Goal: Task Accomplishment & Management: Manage account settings

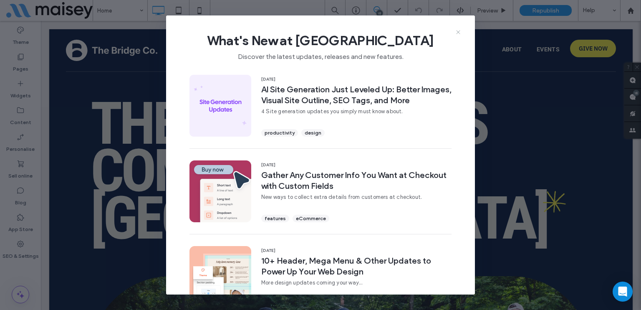
click at [459, 29] on icon at bounding box center [458, 32] width 7 height 7
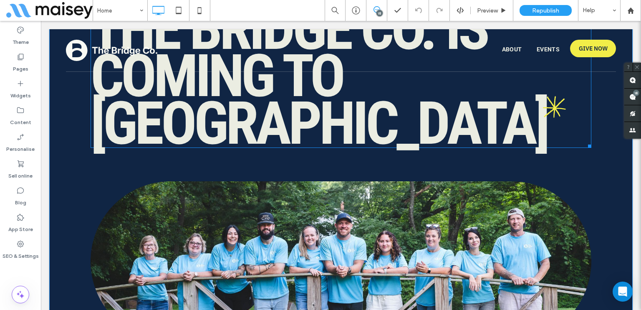
scroll to position [125, 0]
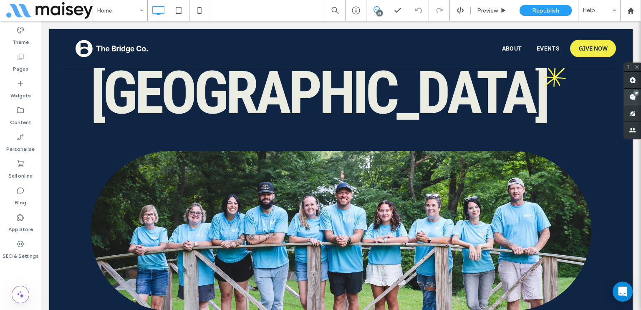
click at [634, 98] on use at bounding box center [632, 96] width 7 height 7
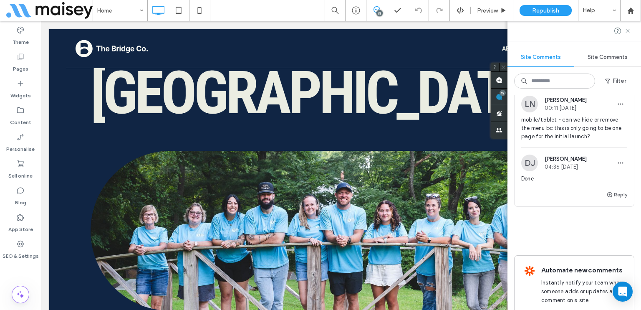
scroll to position [2558, 0]
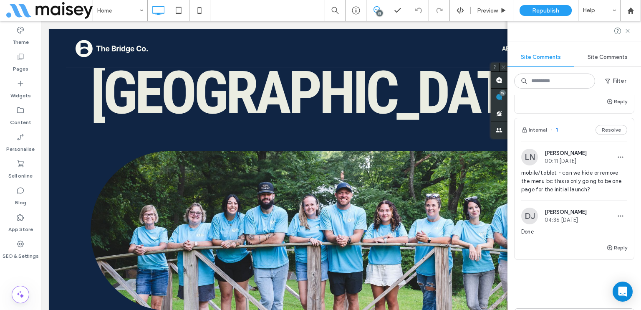
click at [576, 164] on span "00:11 [DATE]" at bounding box center [566, 161] width 42 height 6
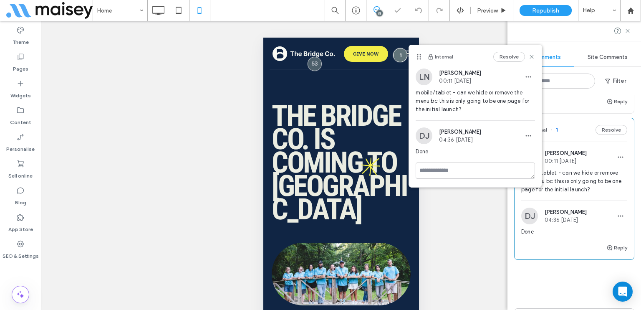
scroll to position [0, 0]
click at [452, 96] on span "mobile/tablet - can we hide or remove the menu bc this is only going to be one …" at bounding box center [475, 100] width 119 height 25
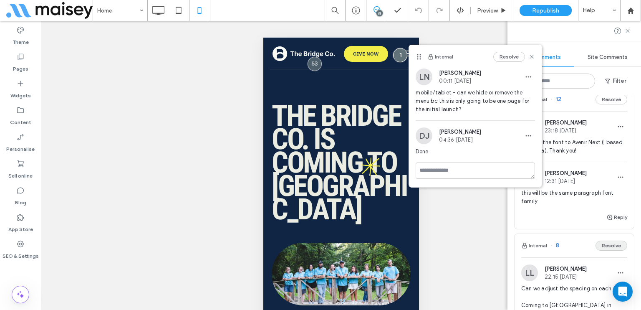
scroll to position [2016, 0]
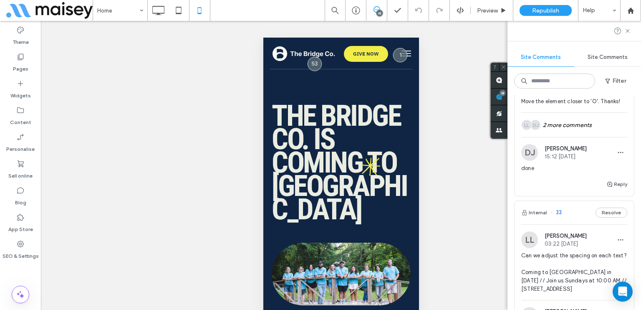
scroll to position [930, 0]
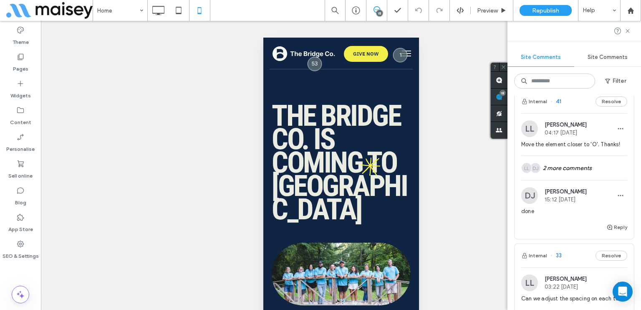
click at [586, 197] on span "15:12 [DATE]" at bounding box center [566, 199] width 42 height 6
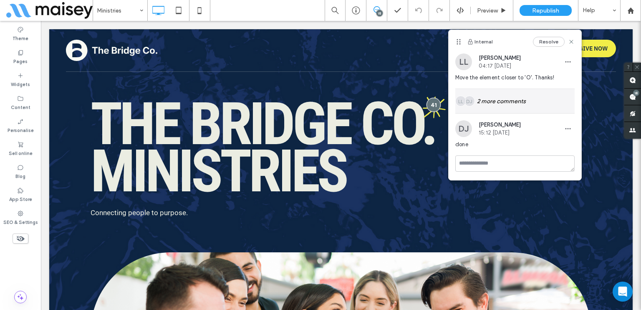
click at [478, 96] on div "DJ LL 2 more comments" at bounding box center [514, 101] width 119 height 24
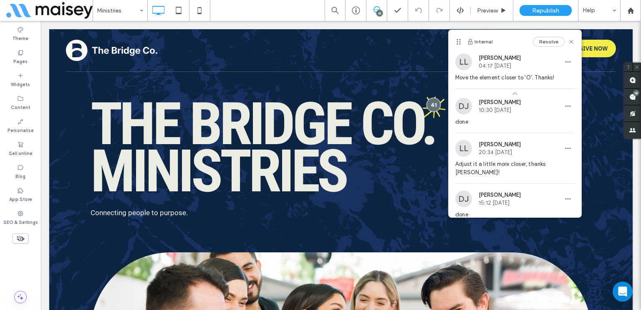
scroll to position [23, 0]
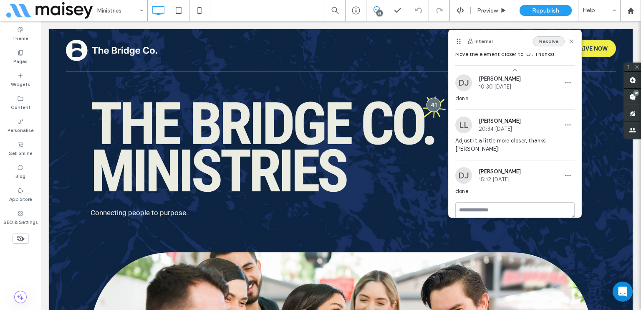
click at [546, 45] on button "Resolve" at bounding box center [549, 41] width 32 height 10
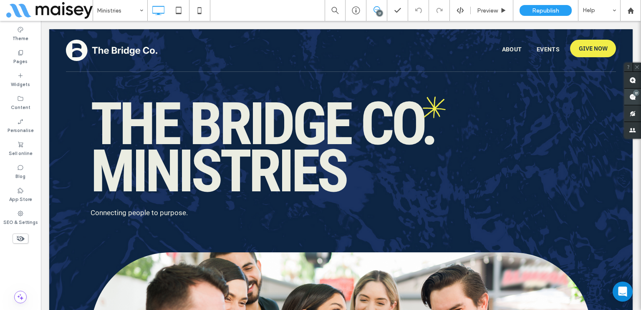
click at [635, 100] on span at bounding box center [632, 96] width 17 height 16
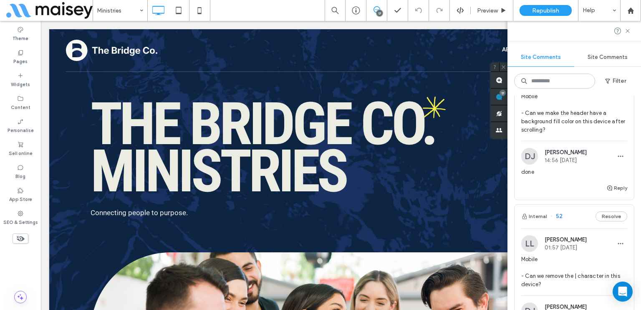
scroll to position [42, 0]
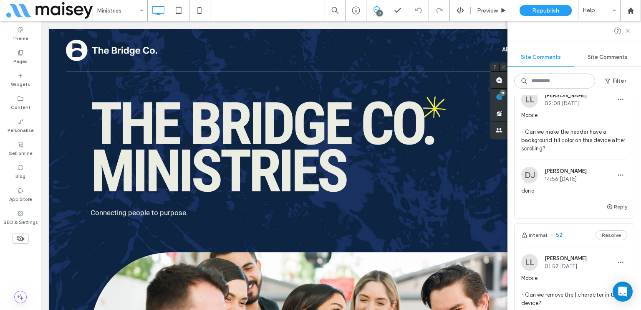
click at [588, 151] on span "Mobile - Can we make the header have a background fill color on this device aft…" at bounding box center [574, 132] width 106 height 42
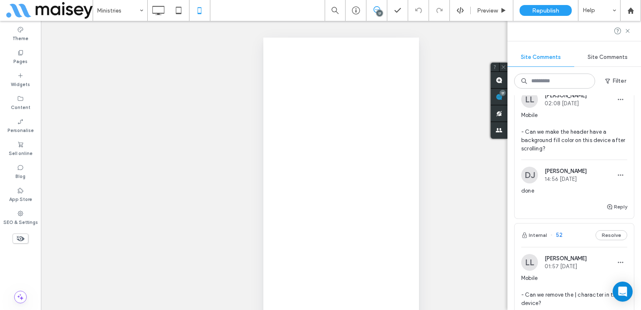
click at [588, 151] on span "Mobile - Can we make the header have a background fill color on this device aft…" at bounding box center [574, 132] width 106 height 42
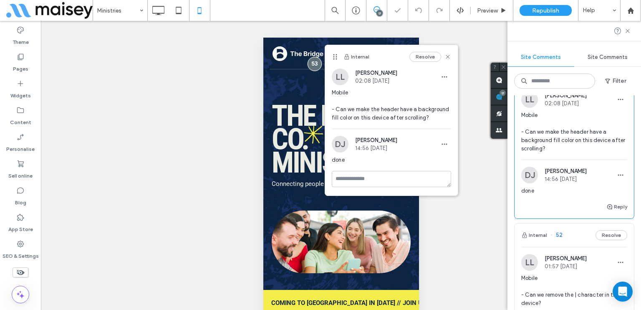
scroll to position [0, 0]
click at [588, 151] on span "Mobile - Can we make the header have a background fill color on this device aft…" at bounding box center [574, 132] width 106 height 42
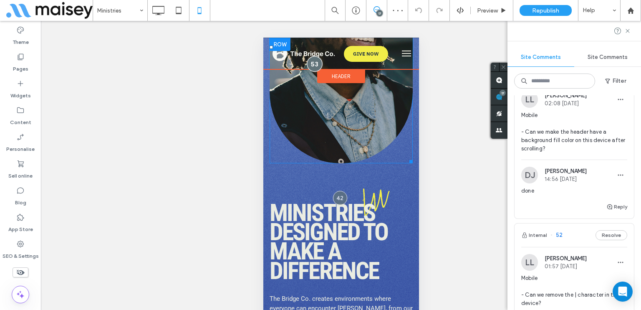
scroll to position [459, 0]
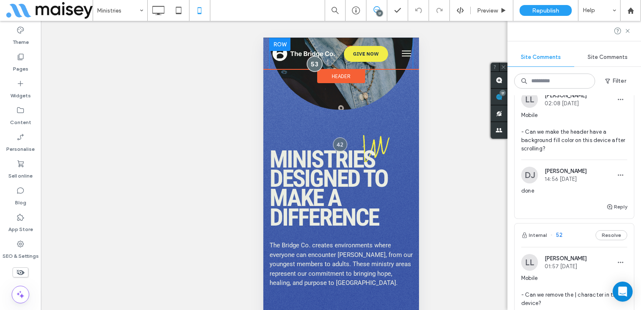
click at [311, 60] on div at bounding box center [313, 63] width 15 height 15
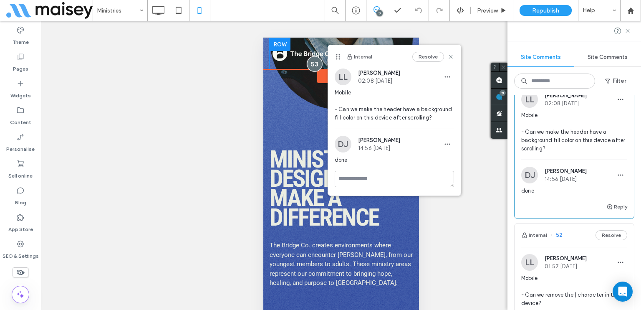
click at [311, 60] on div at bounding box center [313, 63] width 15 height 15
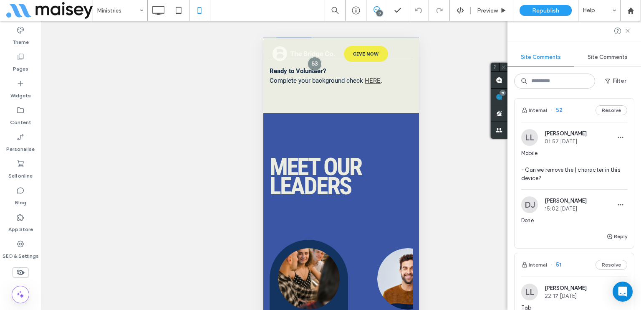
scroll to position [167, 0]
click at [566, 162] on span "Mobile - Can we remove the | character in this device?" at bounding box center [574, 165] width 106 height 33
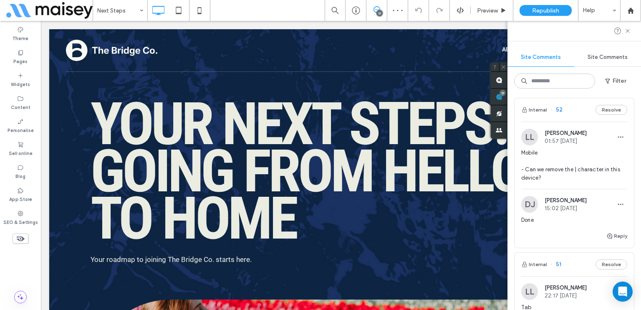
scroll to position [442, 0]
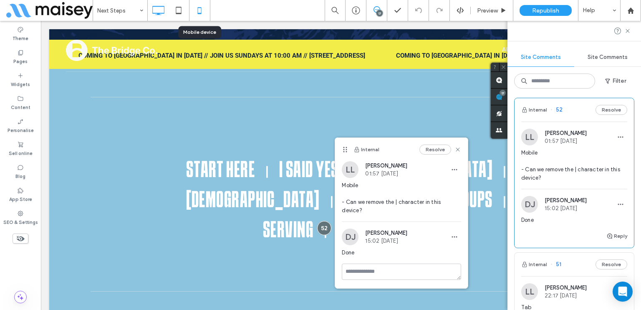
click at [197, 13] on icon at bounding box center [199, 10] width 17 height 17
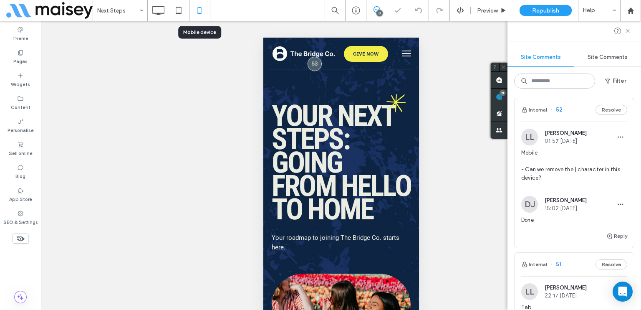
scroll to position [0, 0]
click at [562, 180] on span "Mobile - Can we remove the | character in this device?" at bounding box center [574, 165] width 106 height 33
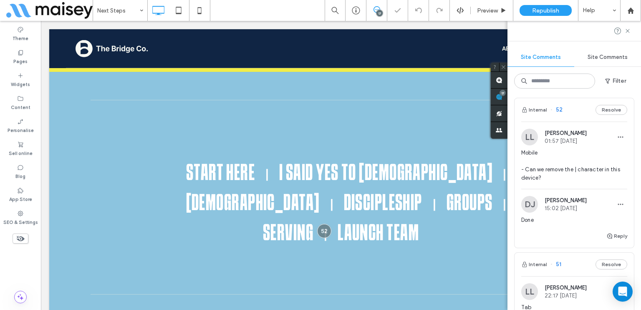
scroll to position [442, 0]
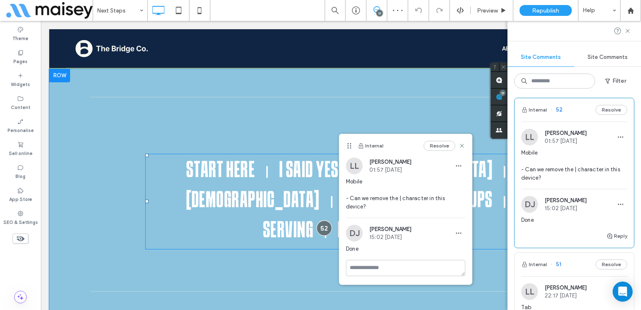
click at [317, 220] on div at bounding box center [324, 227] width 15 height 15
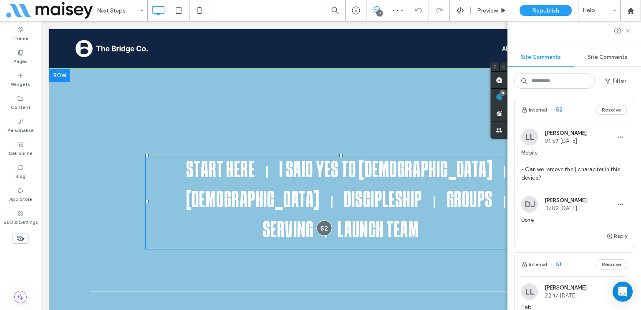
click at [317, 220] on div at bounding box center [324, 227] width 15 height 15
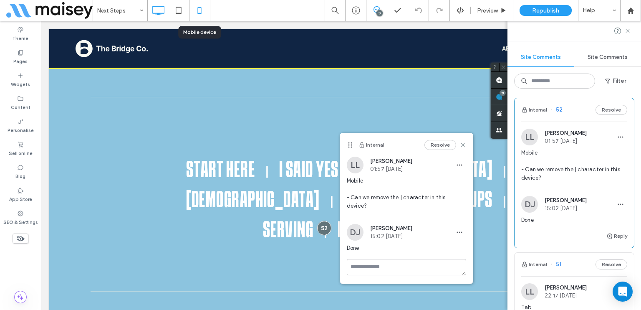
click at [205, 13] on icon at bounding box center [199, 10] width 17 height 17
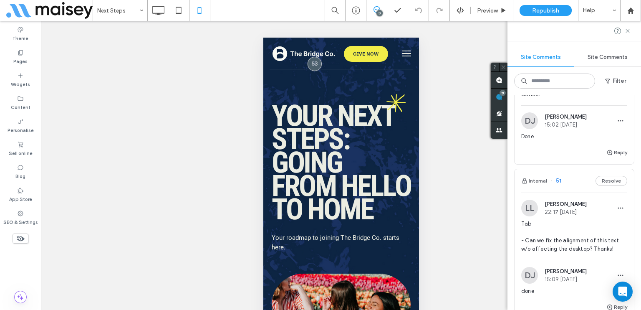
scroll to position [334, 0]
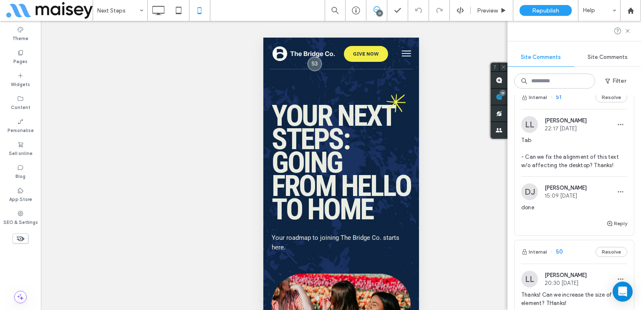
click at [571, 153] on span "Tab - Can we fix the alignment of this text w/o affecting the desktop? Thanks!" at bounding box center [574, 152] width 106 height 33
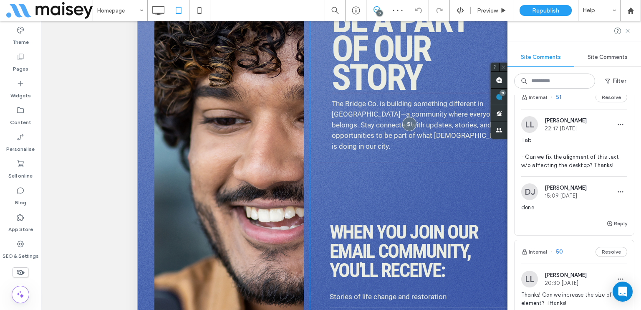
scroll to position [3947, 0]
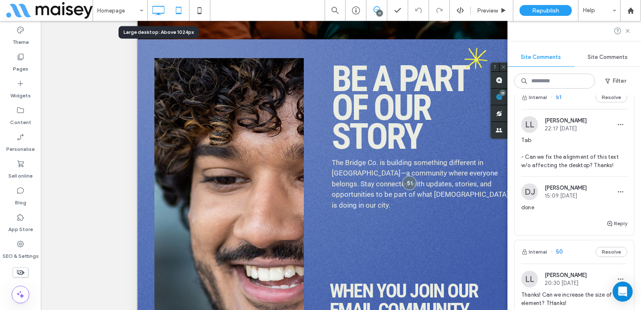
click at [150, 10] on icon at bounding box center [158, 10] width 17 height 17
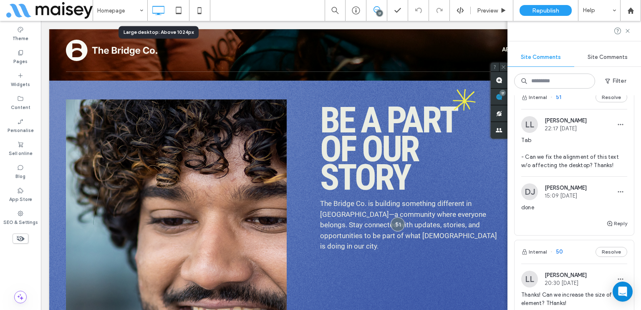
scroll to position [0, 0]
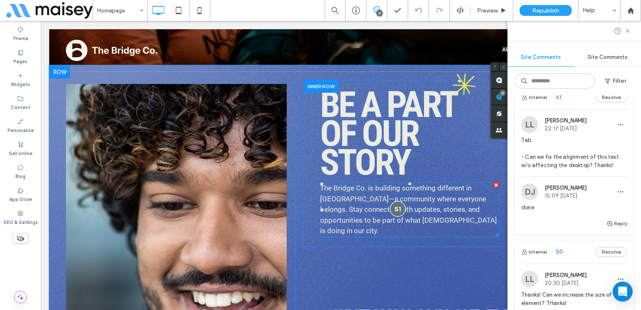
click at [391, 201] on div at bounding box center [397, 208] width 15 height 15
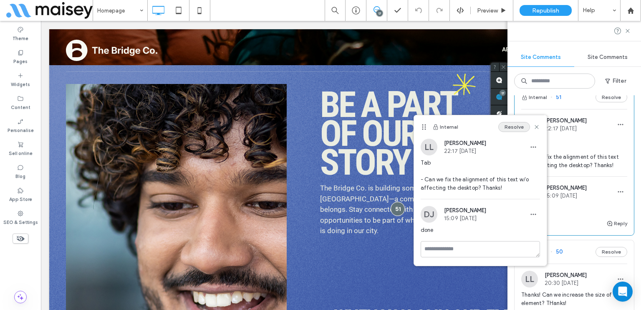
click at [508, 125] on button "Resolve" at bounding box center [514, 127] width 32 height 10
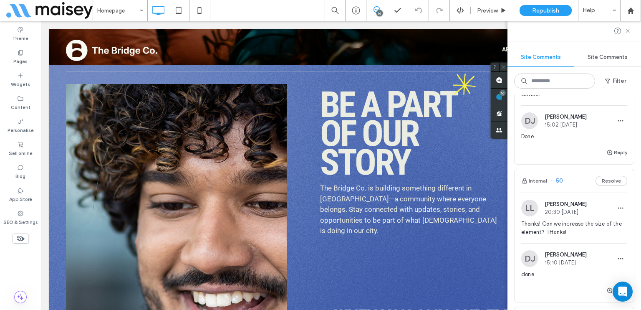
scroll to position [167, 0]
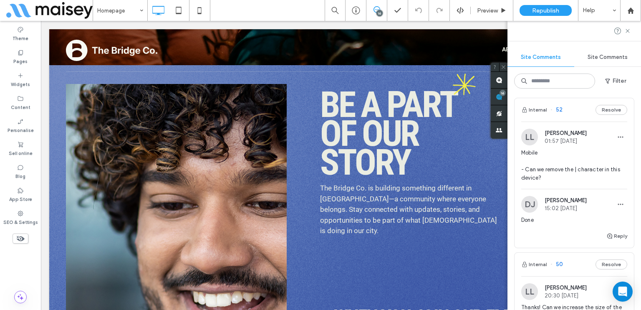
click at [574, 172] on span "Mobile - Can we remove the | character in this device?" at bounding box center [574, 165] width 106 height 33
click at [574, 172] on div at bounding box center [320, 155] width 641 height 310
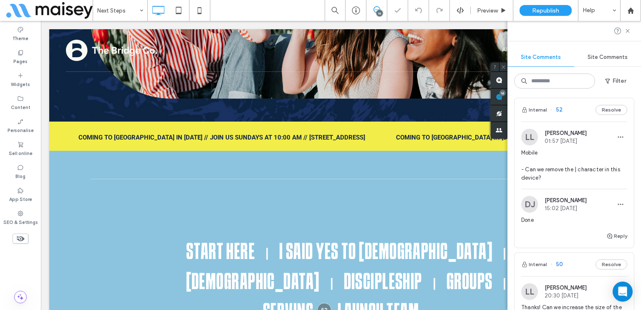
scroll to position [442, 0]
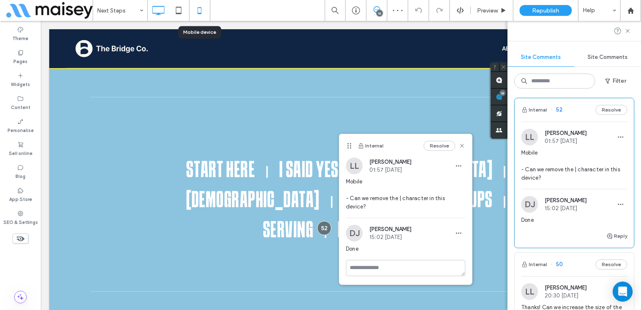
click at [204, 13] on icon at bounding box center [199, 10] width 17 height 17
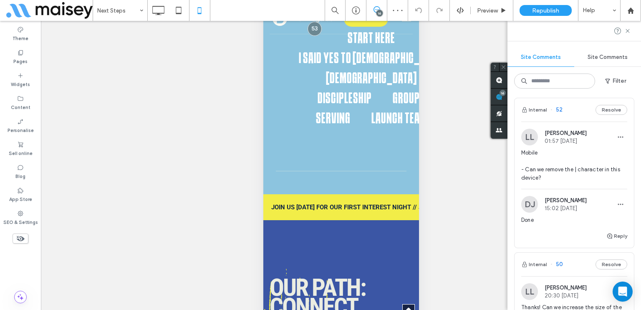
scroll to position [376, 0]
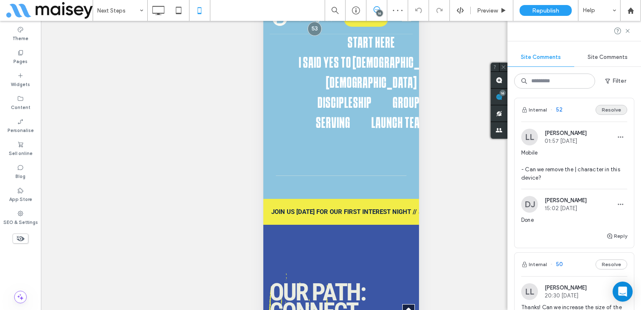
click at [608, 112] on button "Resolve" at bounding box center [612, 110] width 32 height 10
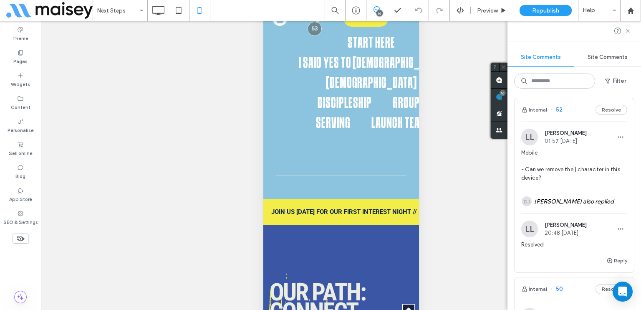
scroll to position [0, 0]
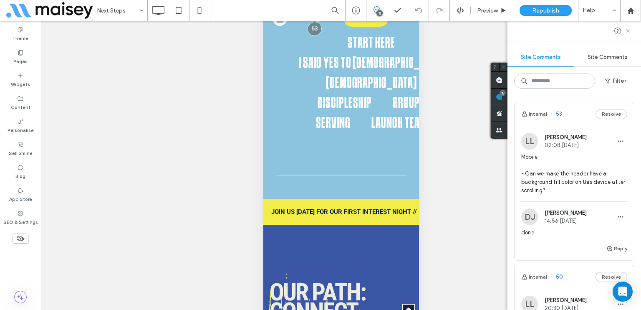
click at [576, 177] on span "Mobile - Can we make the header have a background fill color on this device aft…" at bounding box center [574, 174] width 106 height 42
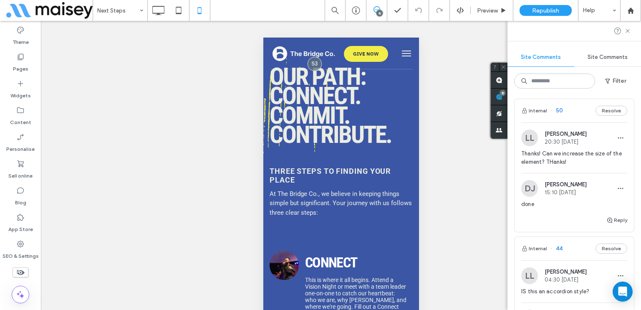
scroll to position [167, 0]
click at [559, 156] on span "Thanks! Can we increase the size of the element? THanks!" at bounding box center [574, 157] width 106 height 17
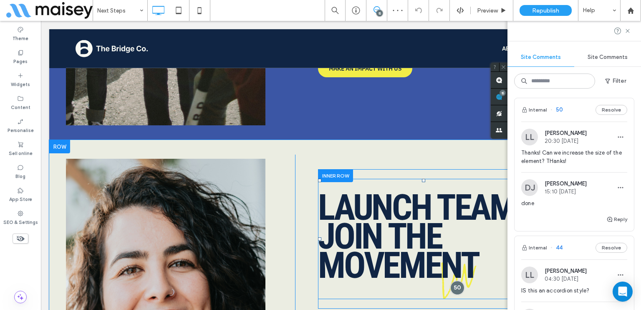
scroll to position [3736, 0]
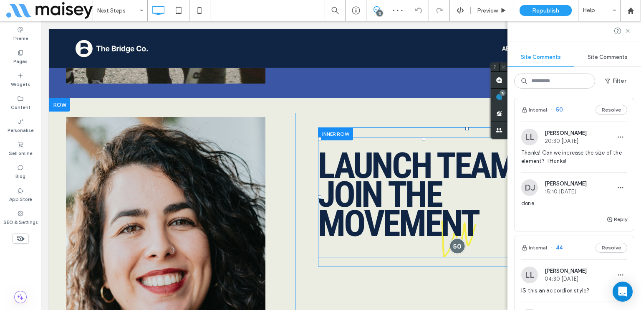
click at [452, 238] on div at bounding box center [457, 245] width 15 height 15
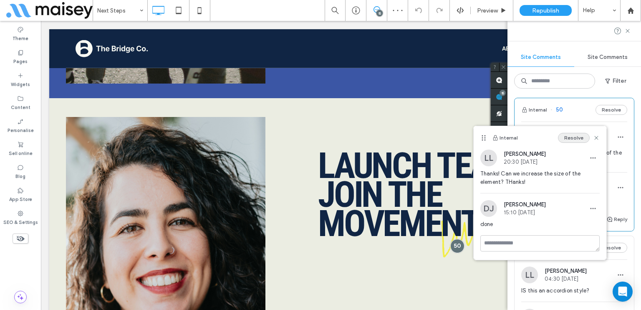
click at [566, 136] on button "Resolve" at bounding box center [574, 138] width 32 height 10
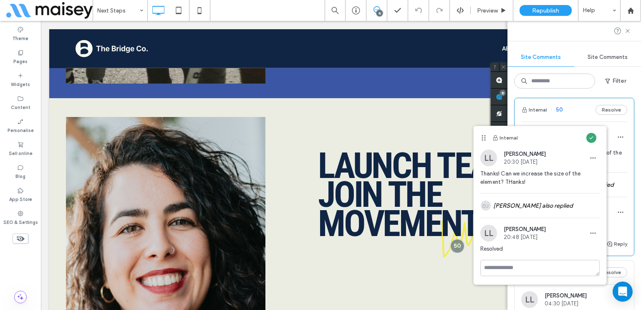
scroll to position [5, 0]
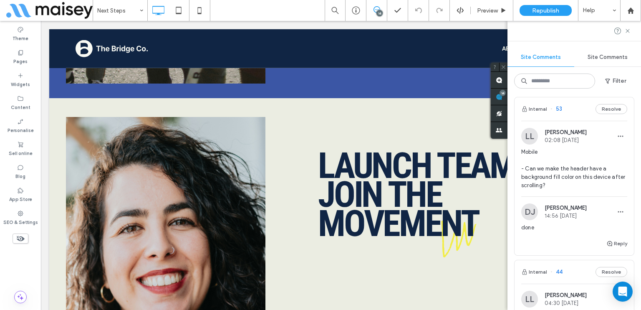
click at [576, 157] on span "Mobile - Can we make the header have a background fill color on this device aft…" at bounding box center [574, 169] width 106 height 42
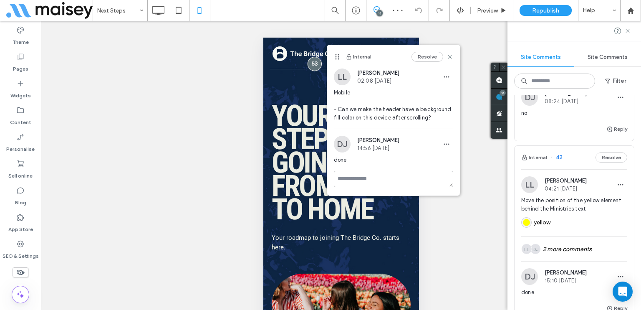
scroll to position [297, 0]
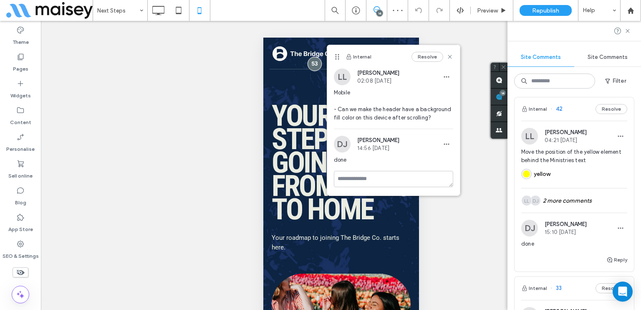
click at [576, 177] on div "yellow" at bounding box center [574, 172] width 106 height 17
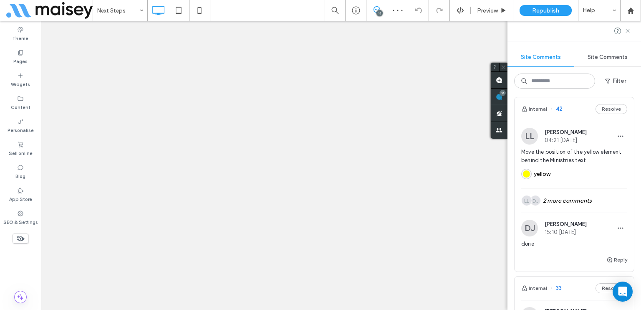
click at [571, 198] on div at bounding box center [320, 155] width 641 height 310
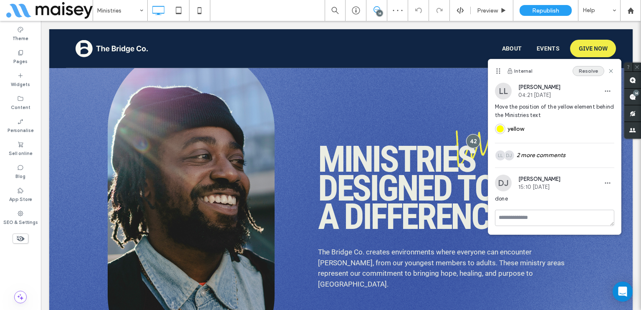
click at [581, 73] on button "Resolve" at bounding box center [589, 71] width 32 height 10
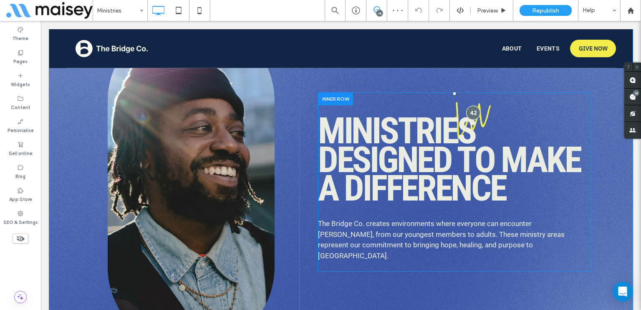
scroll to position [527, 0]
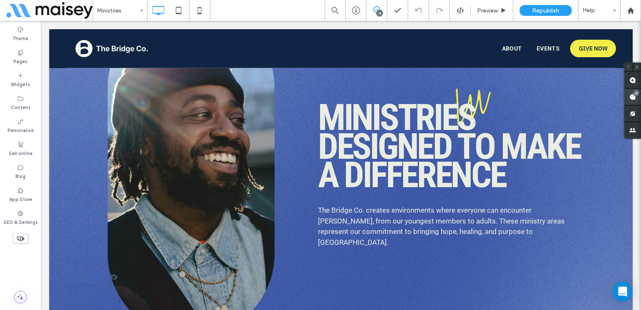
click at [639, 97] on span at bounding box center [632, 96] width 17 height 16
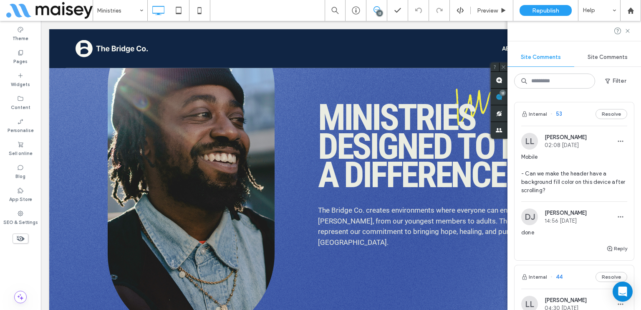
scroll to position [42, 0]
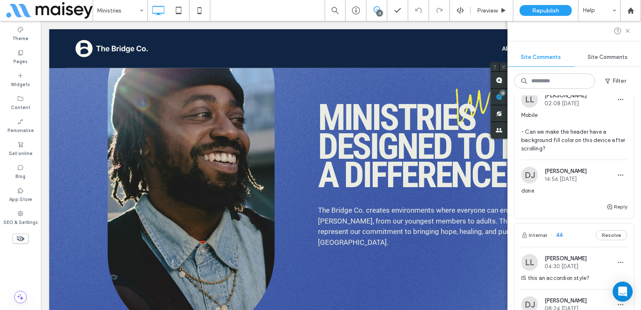
click at [578, 126] on span "Mobile - Can we make the header have a background fill color on this device aft…" at bounding box center [574, 132] width 106 height 42
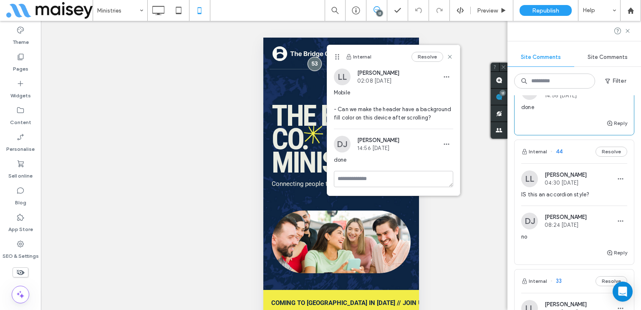
scroll to position [167, 0]
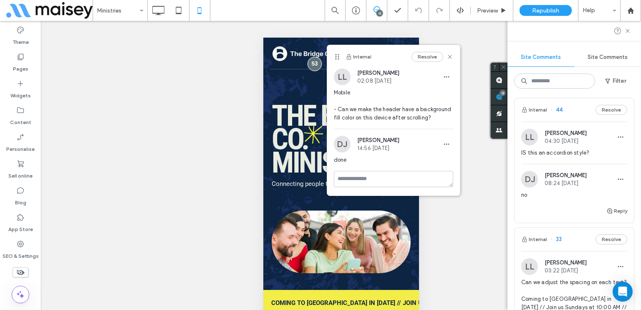
click at [580, 164] on div "LL Lynneth Legaspi 04:30 Aug 14 2025 IS this an accordion style? DJ Dev Jeffrey…" at bounding box center [574, 163] width 119 height 84
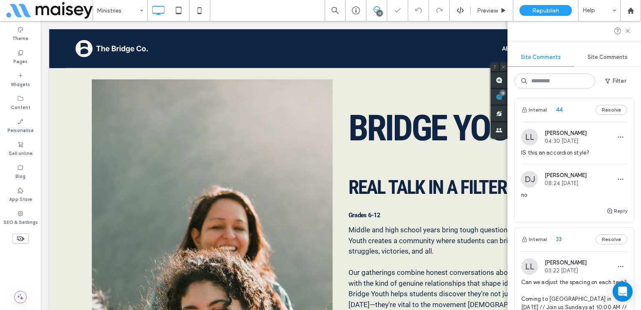
scroll to position [0, 0]
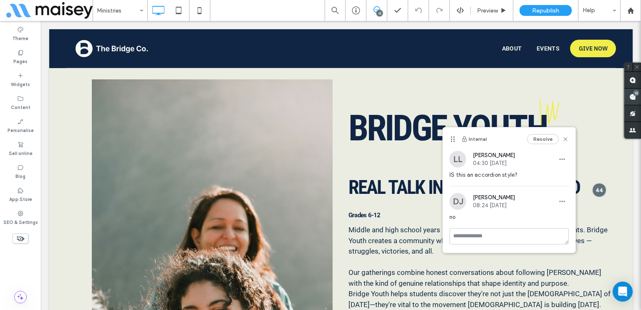
click at [635, 96] on use at bounding box center [632, 96] width 7 height 7
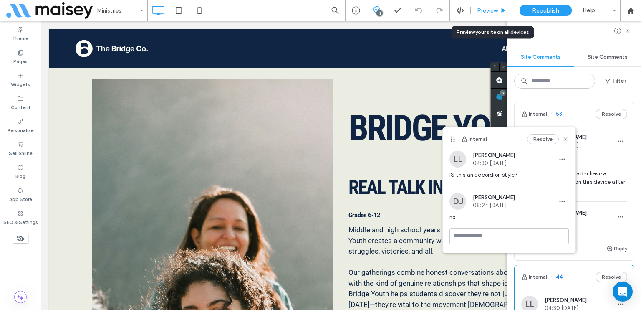
click at [493, 13] on span "Preview" at bounding box center [487, 10] width 21 height 7
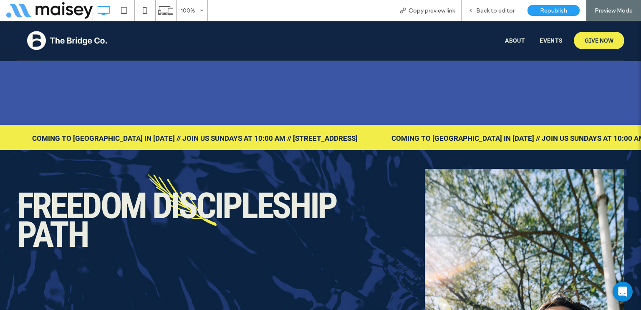
scroll to position [2968, 0]
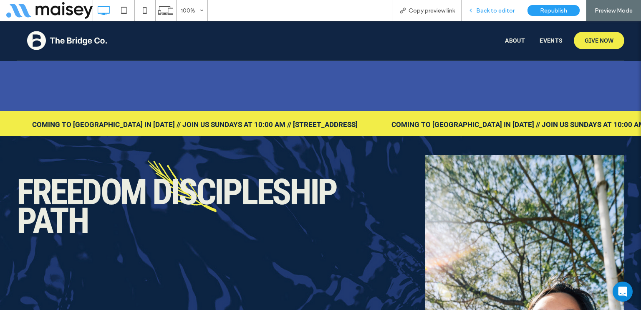
click at [504, 13] on span "Back to editor" at bounding box center [495, 10] width 38 height 7
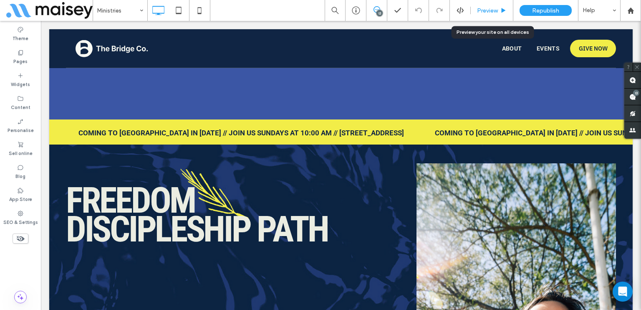
click at [499, 8] on div "Preview" at bounding box center [492, 10] width 42 height 7
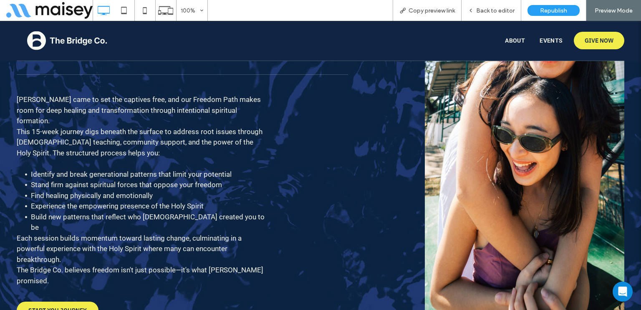
scroll to position [3261, 0]
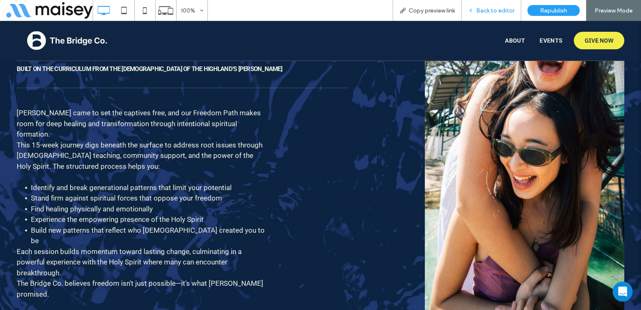
click at [508, 10] on span "Back to editor" at bounding box center [495, 10] width 38 height 7
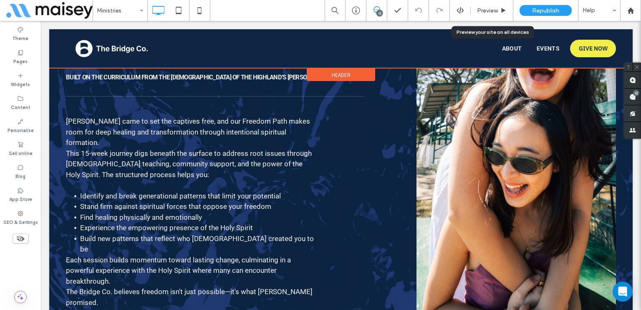
scroll to position [3267, 0]
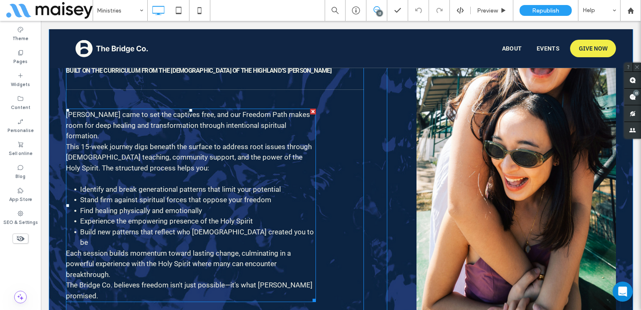
click at [260, 216] on li "Find healing physically and emotionally" at bounding box center [198, 210] width 236 height 11
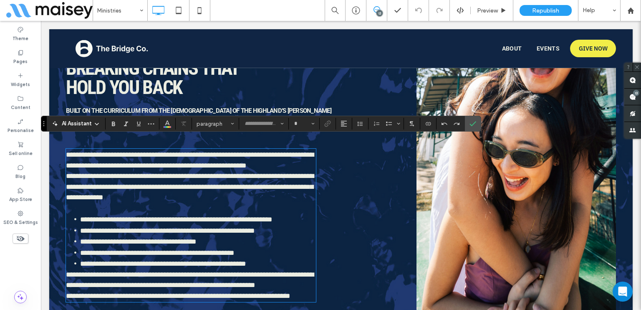
type input "**********"
type input "**"
click at [280, 258] on li "**********" at bounding box center [198, 263] width 236 height 11
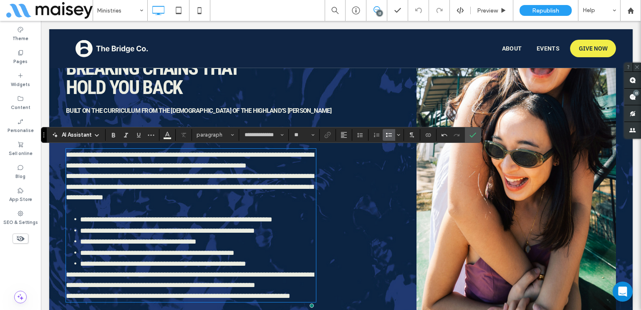
scroll to position [3256, 0]
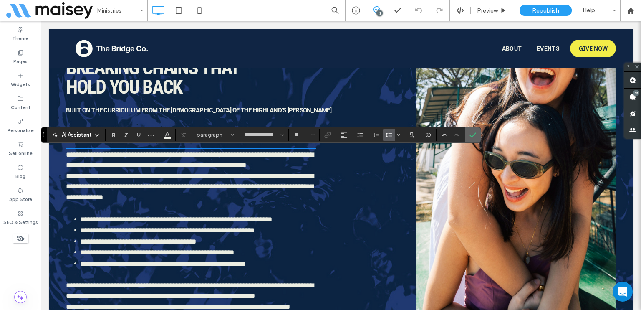
click at [474, 136] on icon "Confirm" at bounding box center [473, 134] width 7 height 7
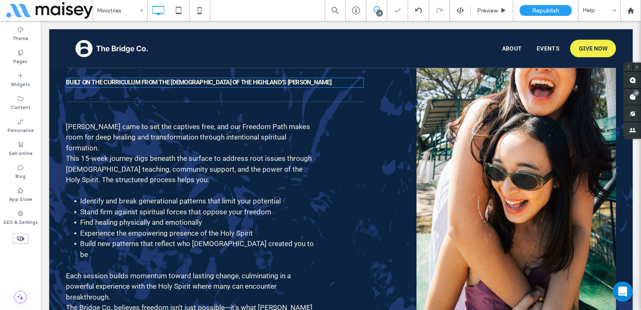
scroll to position [3173, 0]
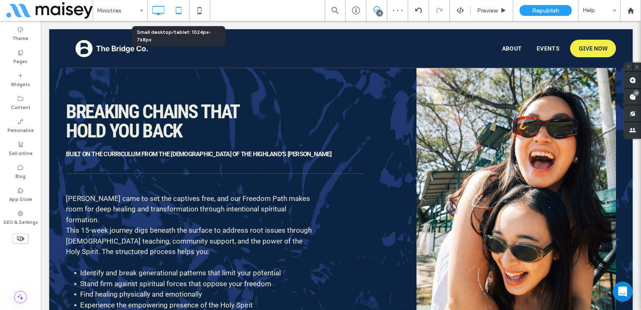
click at [174, 13] on icon at bounding box center [178, 10] width 17 height 17
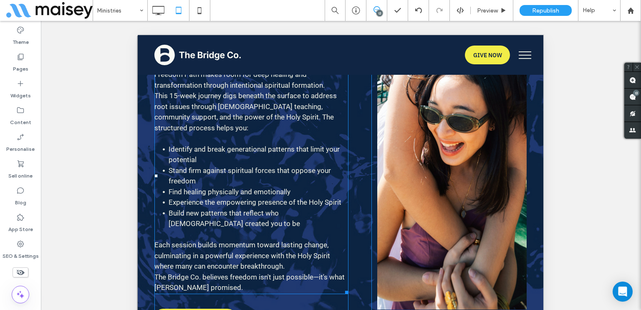
scroll to position [272, 0]
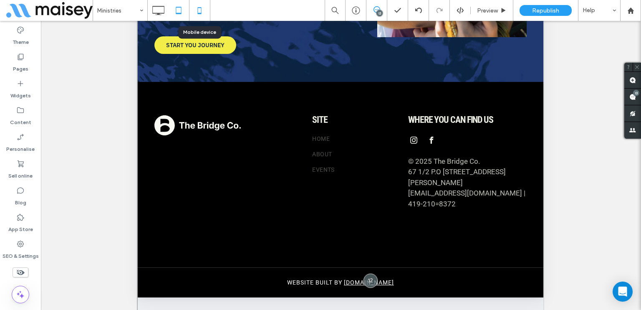
click at [200, 15] on icon at bounding box center [199, 10] width 17 height 17
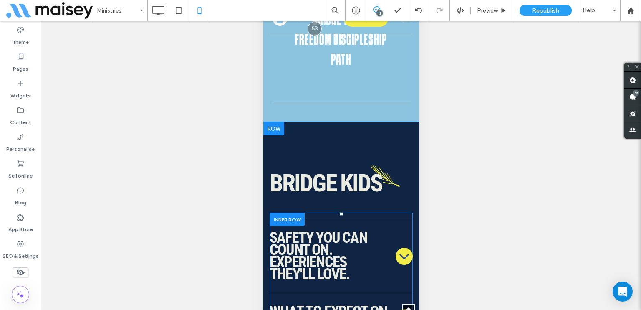
scroll to position [751, 0]
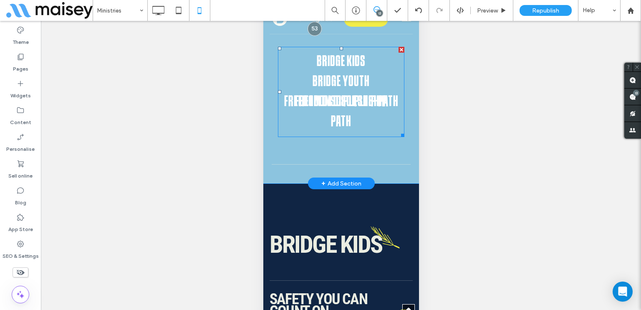
click at [378, 123] on span "Freedom Discipleship Path" at bounding box center [341, 112] width 114 height 40
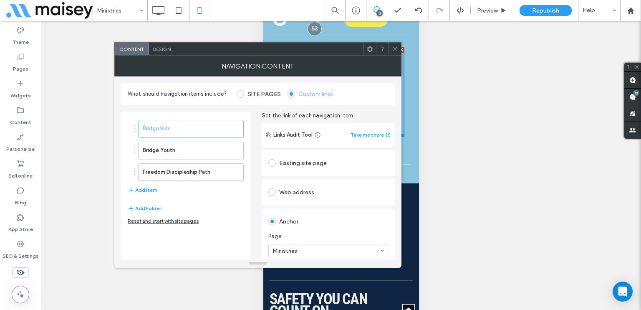
click at [399, 48] on div at bounding box center [395, 49] width 13 height 13
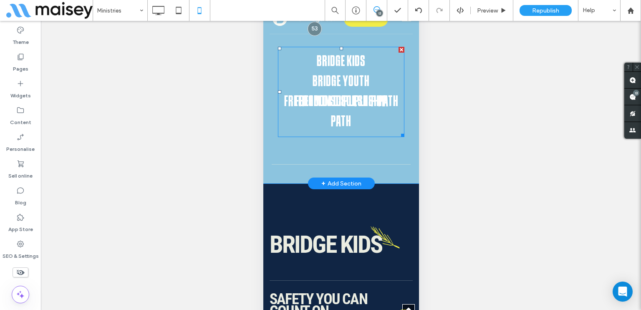
click at [323, 109] on span "Freedom Discipleship Path" at bounding box center [341, 112] width 114 height 40
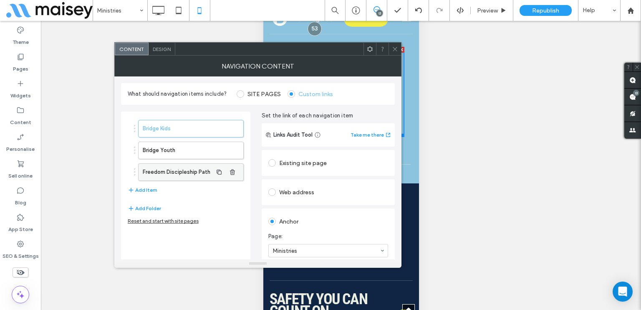
click at [199, 171] on label "Freedom Discipleship Path" at bounding box center [178, 172] width 70 height 17
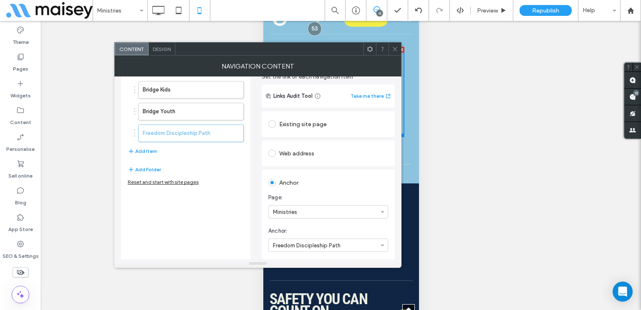
scroll to position [0, 0]
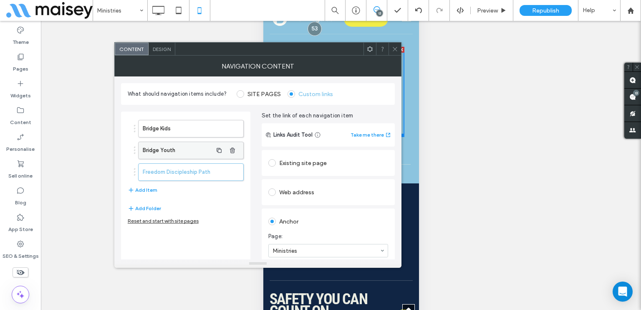
click at [189, 157] on label "Bridge Youth" at bounding box center [178, 150] width 70 height 17
click at [169, 126] on label "Bridge Kids" at bounding box center [178, 128] width 70 height 17
click at [167, 51] on span "Design" at bounding box center [162, 49] width 18 height 6
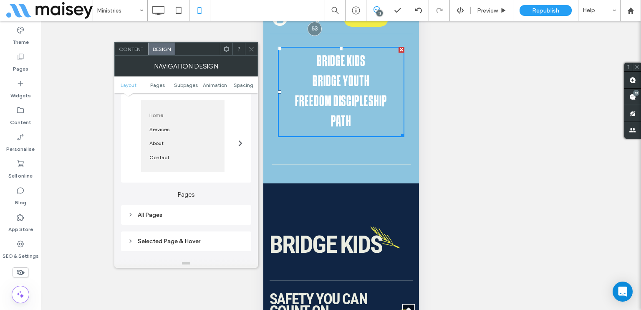
scroll to position [125, 0]
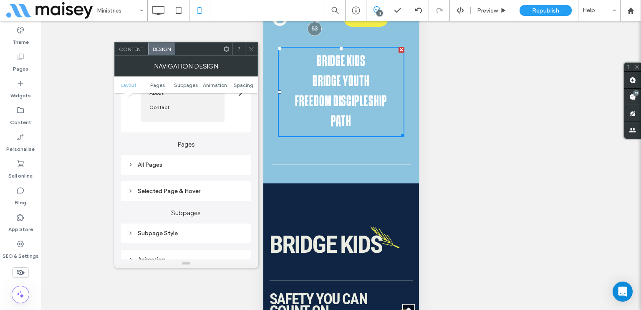
click at [200, 159] on div "All Pages" at bounding box center [186, 165] width 130 height 20
click at [200, 164] on div "All Pages" at bounding box center [186, 164] width 117 height 7
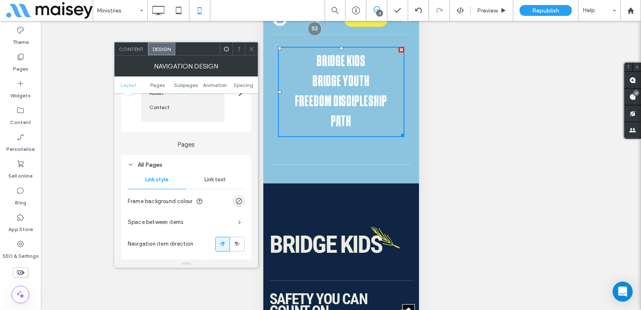
click at [217, 179] on span "Link text" at bounding box center [215, 179] width 21 height 7
drag, startPoint x: 247, startPoint y: 51, endPoint x: 37, endPoint y: 47, distance: 210.0
click at [247, 51] on div at bounding box center [251, 49] width 13 height 13
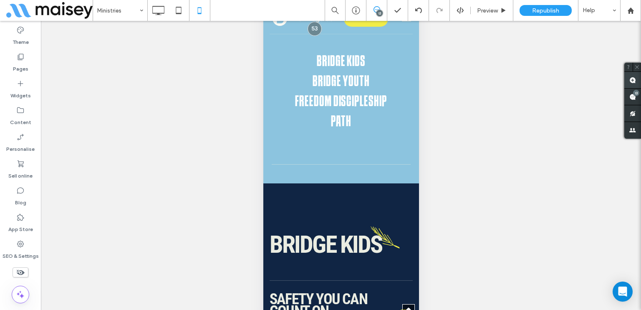
click at [641, 81] on span at bounding box center [632, 80] width 17 height 16
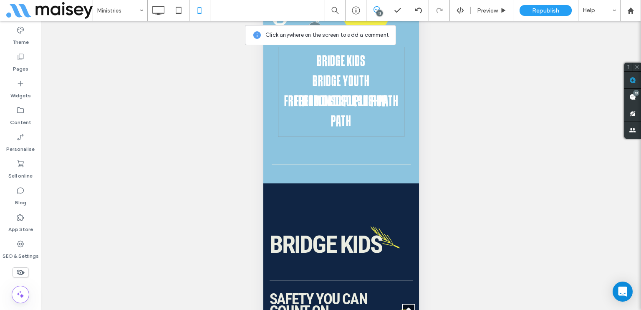
click at [350, 104] on span "Freedom Discipleship Path" at bounding box center [341, 112] width 114 height 40
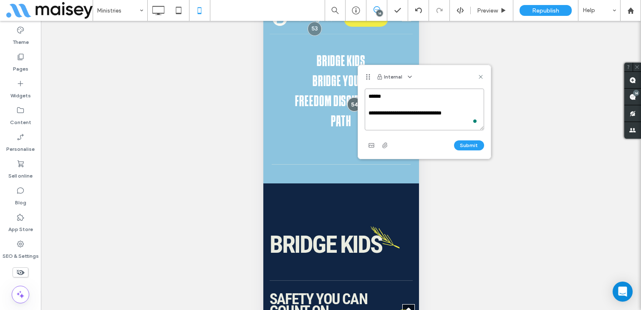
click at [450, 113] on textarea "**********" at bounding box center [424, 109] width 119 height 42
click at [455, 111] on textarea "**********" at bounding box center [424, 109] width 119 height 42
type textarea "**********"
click at [468, 144] on button "Submit" at bounding box center [469, 145] width 30 height 10
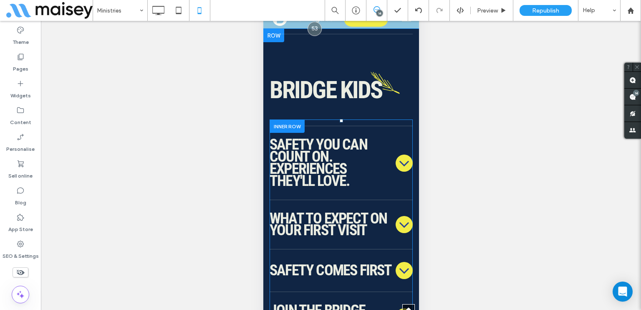
scroll to position [918, 0]
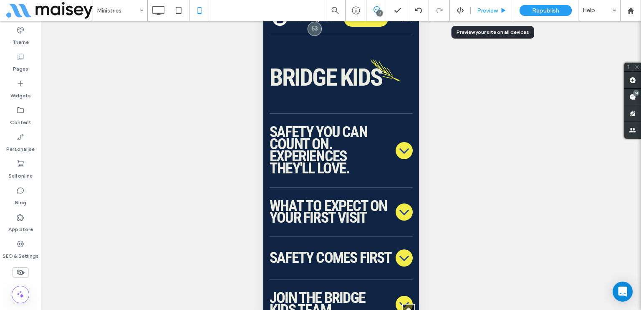
click at [489, 5] on div "Preview" at bounding box center [492, 10] width 43 height 21
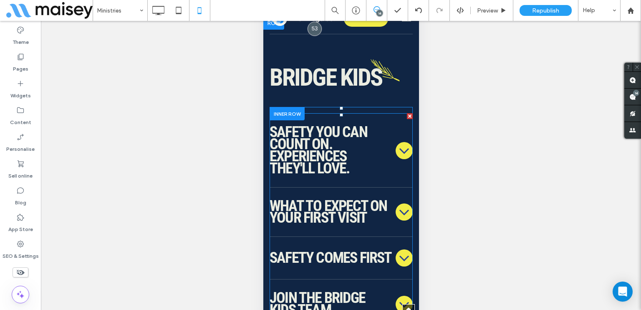
click at [395, 152] on icon at bounding box center [403, 150] width 17 height 17
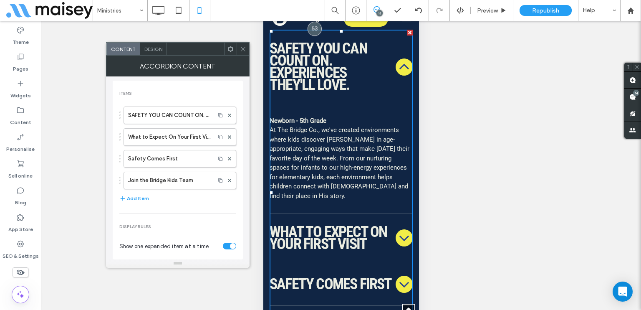
scroll to position [1085, 0]
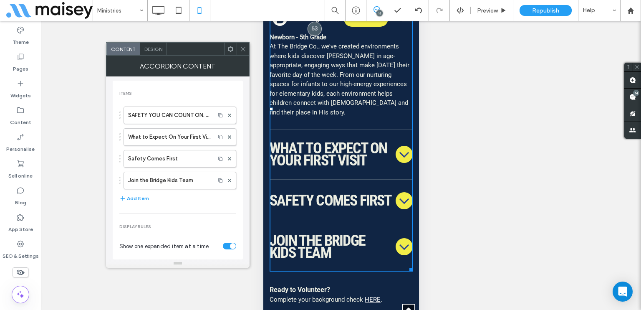
click at [390, 171] on div "What to Expect On Your First Visit" at bounding box center [340, 154] width 143 height 50
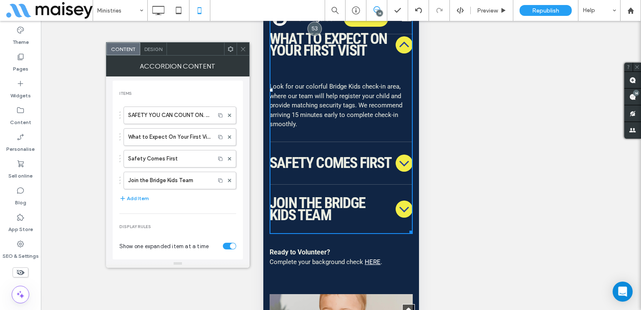
click at [386, 184] on div "Safety Comes First" at bounding box center [340, 162] width 143 height 43
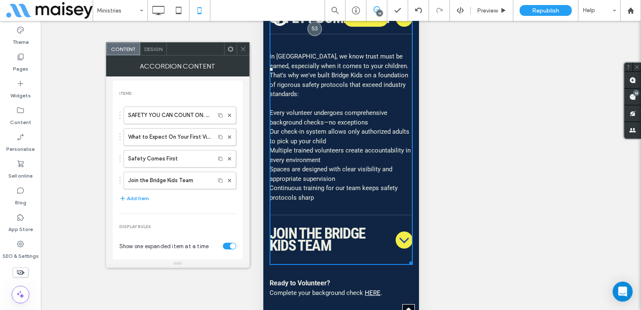
scroll to position [1169, 0]
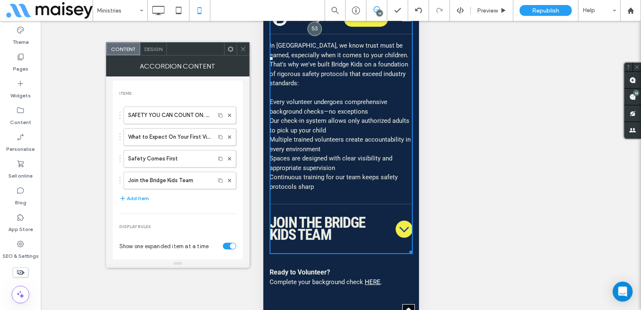
click at [380, 241] on span "Join the Bridge Kids Team" at bounding box center [330, 229] width 123 height 24
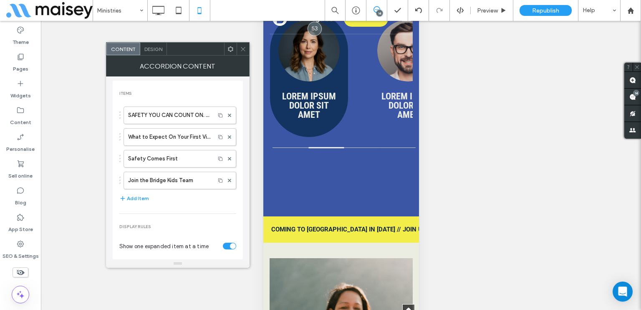
scroll to position [1711, 0]
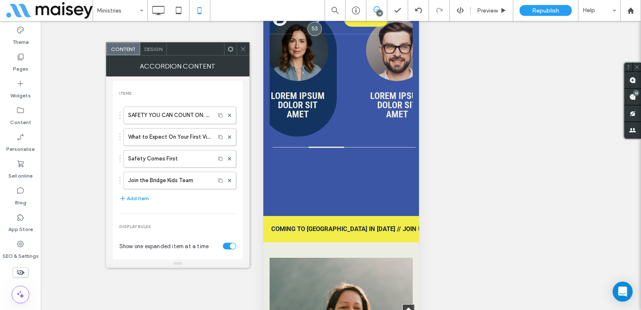
drag, startPoint x: 358, startPoint y: 131, endPoint x: 274, endPoint y: 133, distance: 83.9
click at [275, 132] on div "Lorem ipsum dolor sit amet Lorem ipsum dolor sit amet Lorem ipsum dolor sit ame…" at bounding box center [387, 74] width 852 height 126
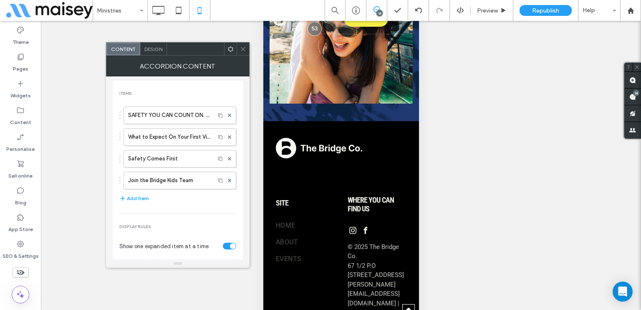
scroll to position [3744, 0]
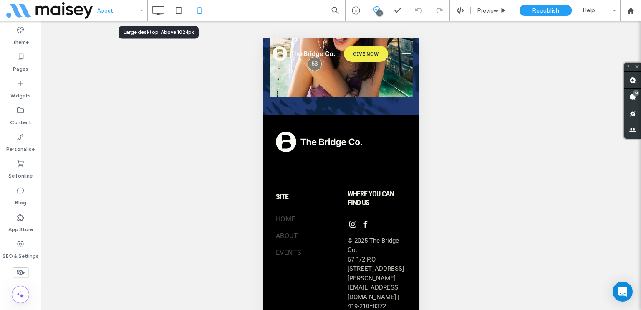
click at [139, 12] on div "About" at bounding box center [120, 10] width 54 height 21
click at [633, 94] on div "14" at bounding box center [636, 93] width 6 height 6
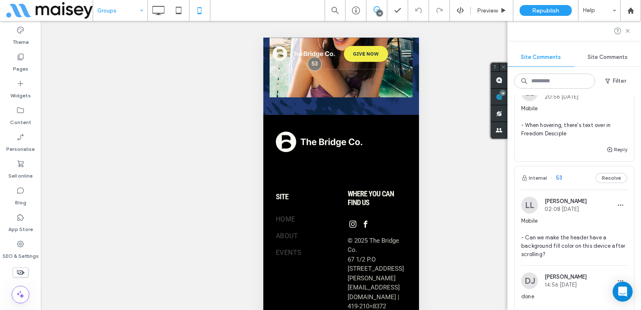
scroll to position [83, 0]
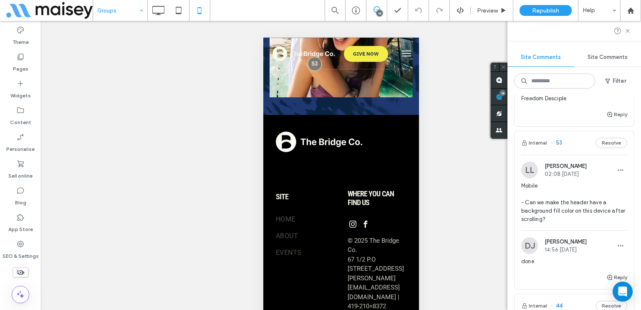
click at [548, 210] on span "Mobile - Can we make the header have a background fill color on this device aft…" at bounding box center [574, 203] width 106 height 42
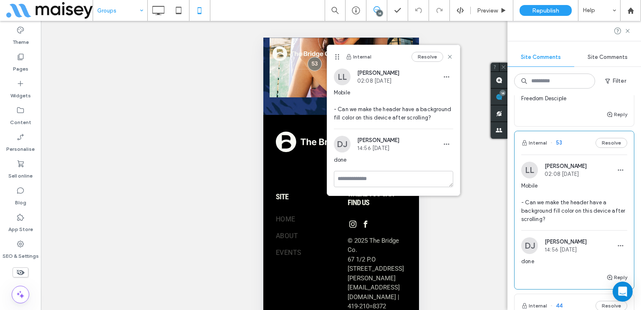
click at [553, 220] on span "Mobile - Can we make the header have a background fill color on this device aft…" at bounding box center [574, 203] width 106 height 42
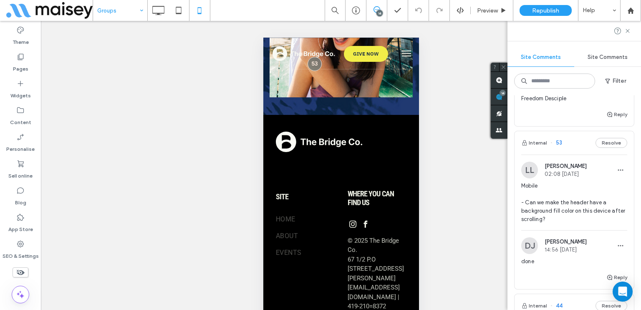
click at [574, 207] on span "Mobile - Can we make the header have a background fill color on this device aft…" at bounding box center [574, 203] width 106 height 42
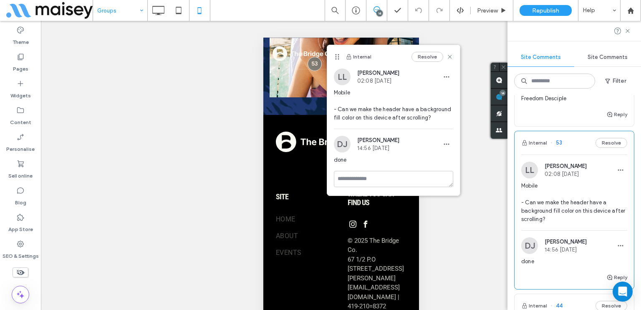
scroll to position [209, 0]
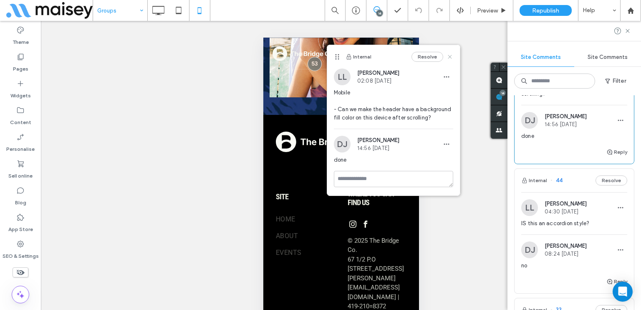
click at [449, 58] on use at bounding box center [450, 57] width 4 height 4
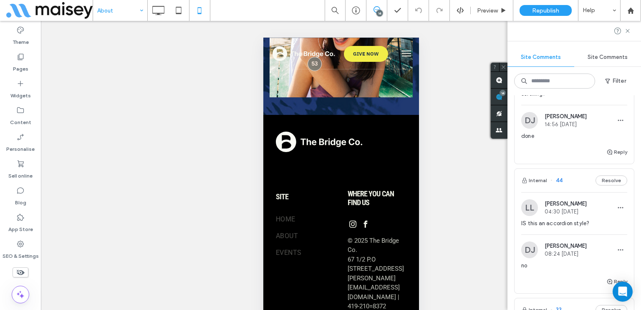
click at [129, 4] on input at bounding box center [118, 10] width 42 height 21
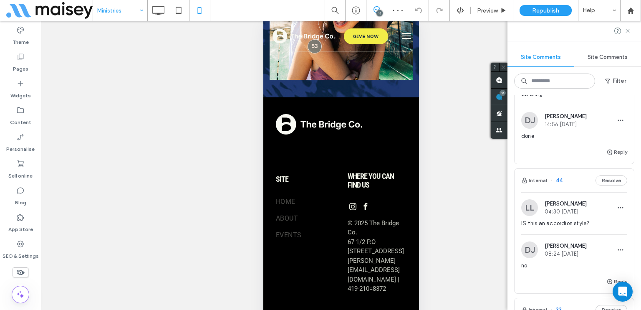
scroll to position [35, 0]
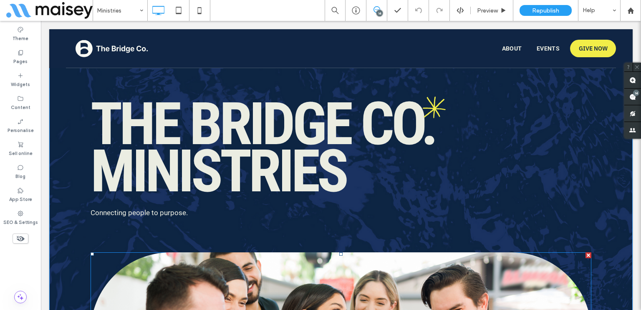
scroll to position [167, 0]
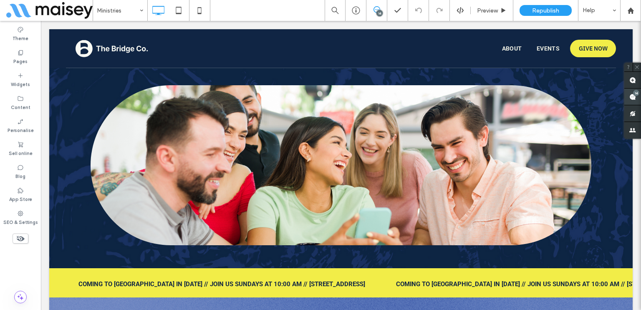
click at [633, 98] on use at bounding box center [632, 96] width 7 height 7
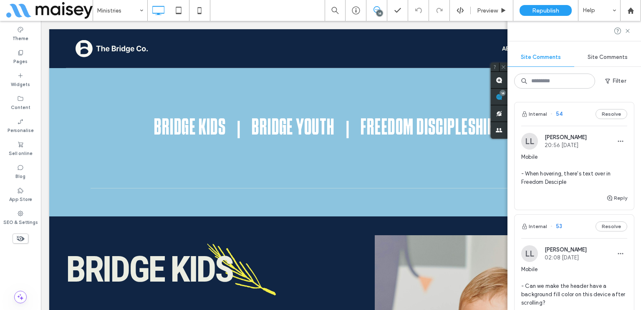
scroll to position [892, 0]
click at [199, 12] on icon at bounding box center [199, 10] width 17 height 17
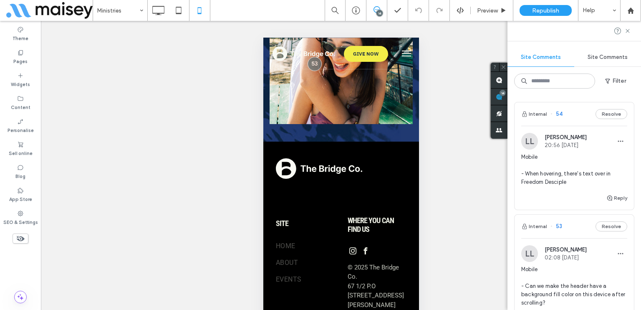
scroll to position [3681, 0]
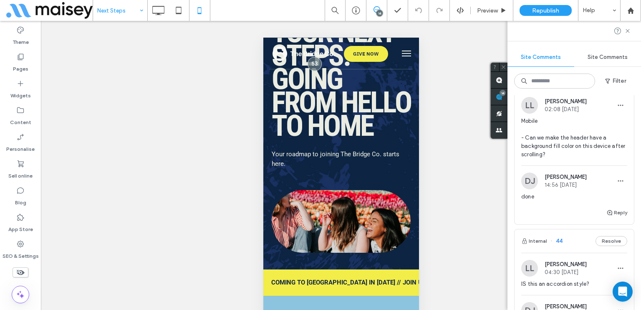
scroll to position [167, 0]
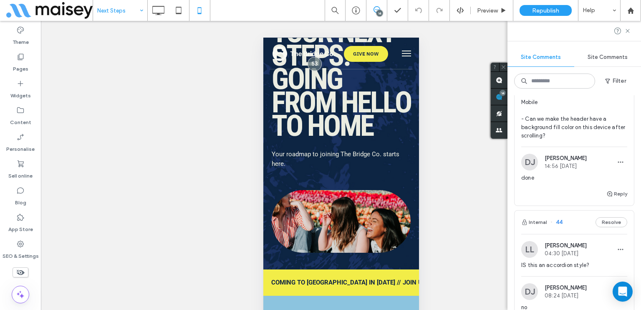
click at [540, 129] on span "Mobile - Can we make the header have a background fill color on this device aft…" at bounding box center [574, 119] width 106 height 42
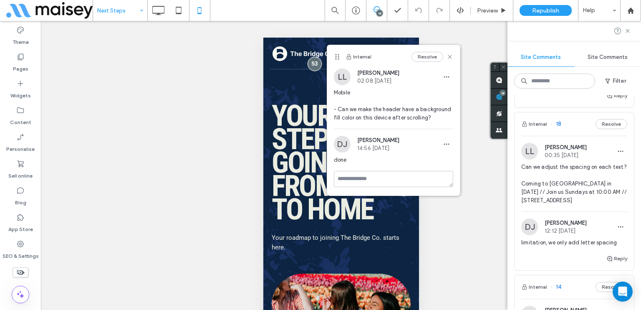
scroll to position [1127, 0]
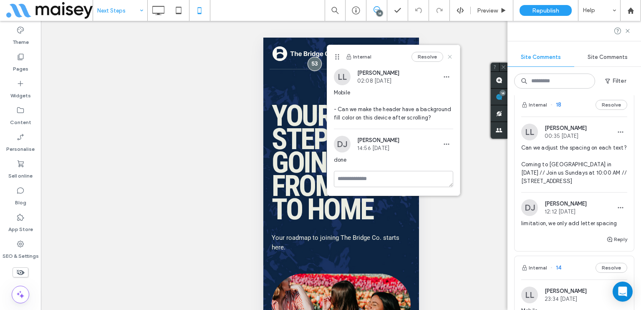
click at [447, 56] on icon at bounding box center [450, 56] width 7 height 7
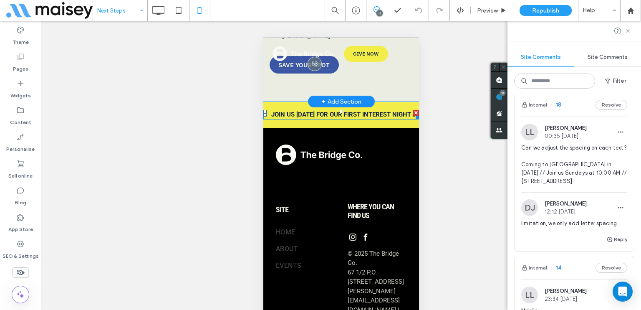
scroll to position [5019, 0]
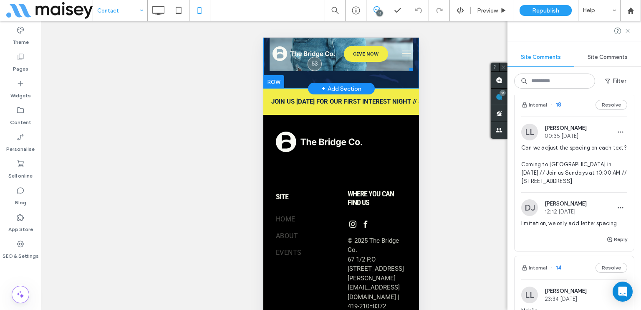
scroll to position [586, 0]
click at [132, 17] on input at bounding box center [118, 10] width 42 height 21
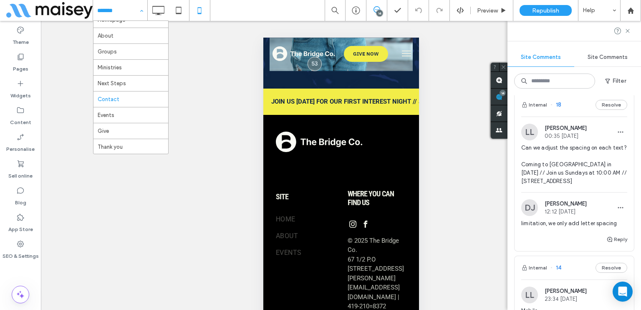
scroll to position [28, 0]
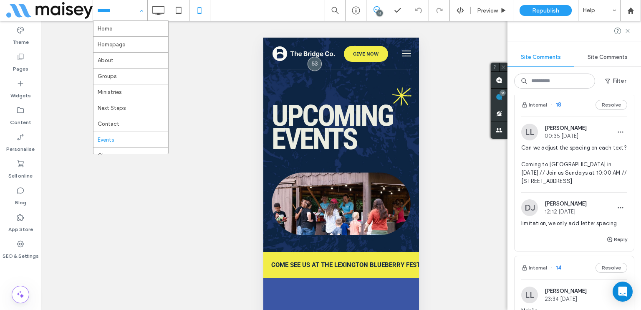
click at [136, 10] on div "Home Homepage About Groups Ministries Next Steps Contact Events Give Thank you" at bounding box center [120, 10] width 54 height 21
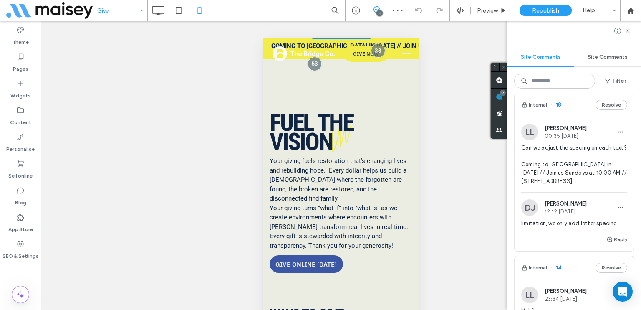
scroll to position [292, 0]
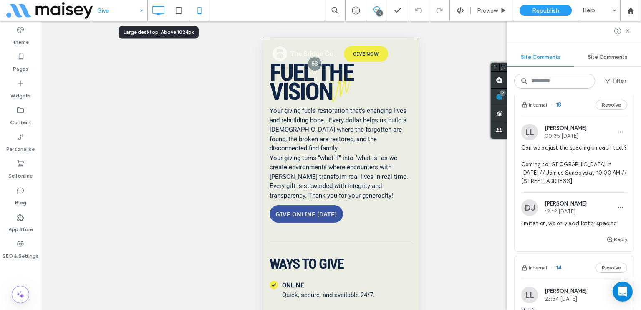
click at [152, 11] on use at bounding box center [158, 10] width 12 height 9
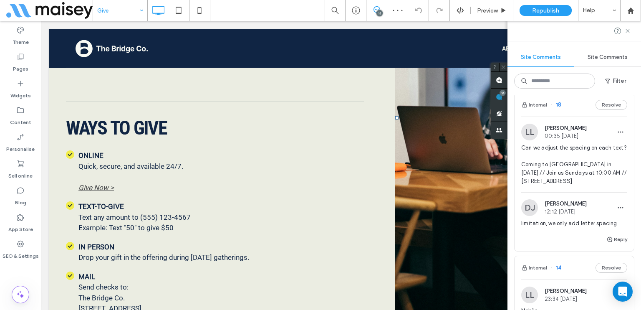
scroll to position [626, 0]
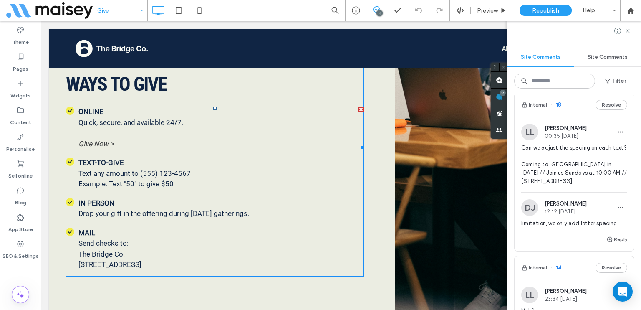
click at [193, 139] on span at bounding box center [215, 127] width 298 height 43
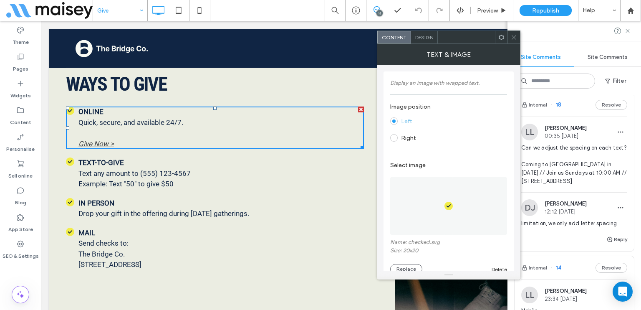
click at [514, 39] on icon at bounding box center [514, 37] width 6 height 6
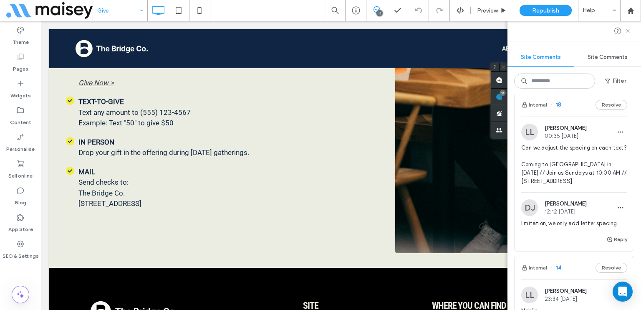
scroll to position [649, 0]
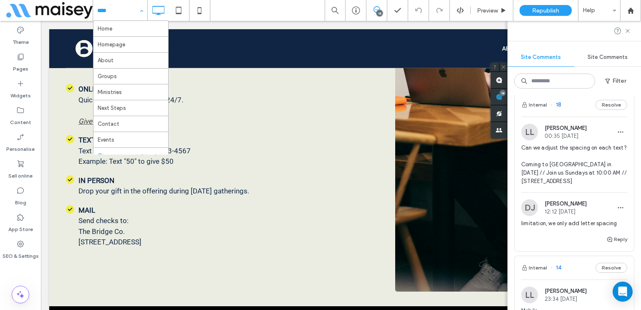
click at [116, 13] on input at bounding box center [118, 10] width 42 height 21
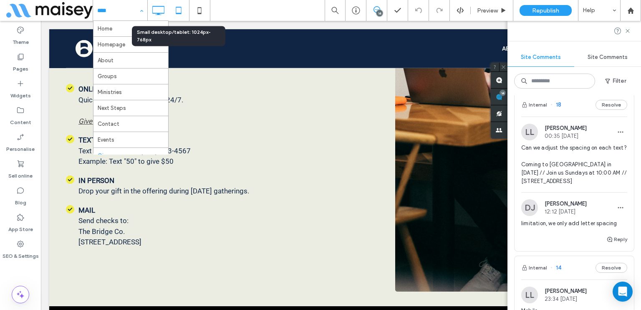
click at [180, 11] on icon at bounding box center [178, 10] width 17 height 17
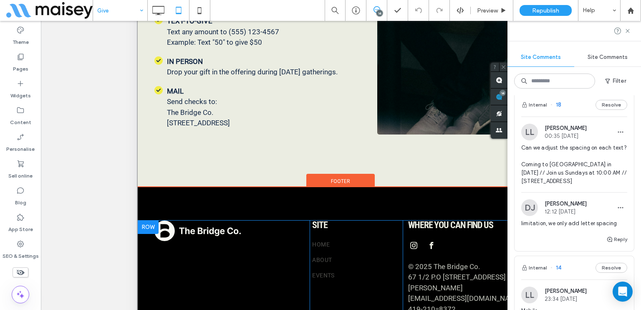
scroll to position [272, 0]
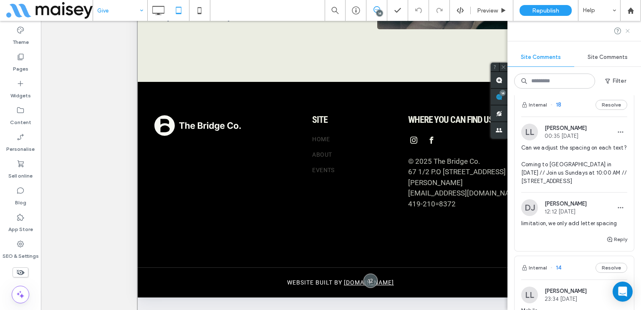
click at [628, 33] on icon at bounding box center [627, 31] width 7 height 7
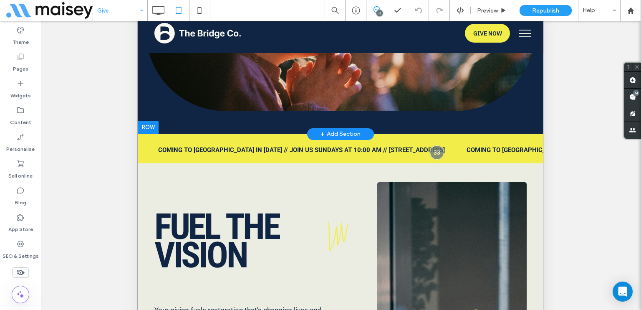
scroll to position [292, 0]
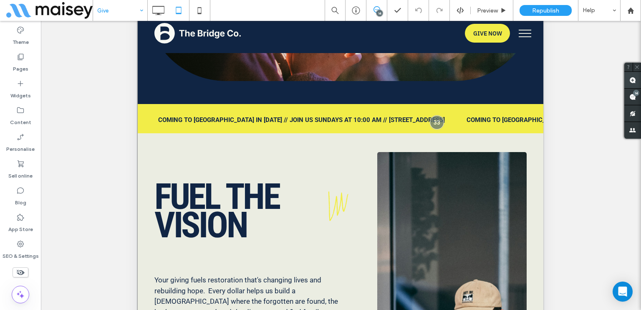
click at [637, 82] on span at bounding box center [632, 80] width 17 height 16
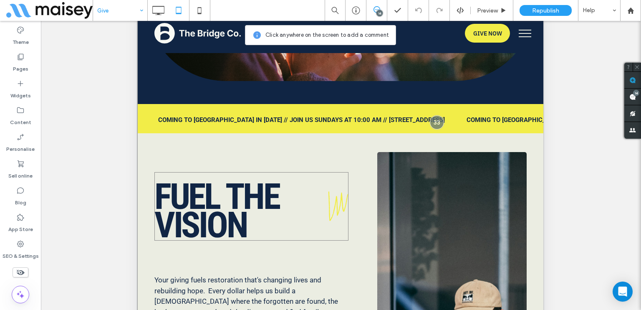
click at [329, 205] on h2 "Fuel the Vision" at bounding box center [248, 211] width 188 height 58
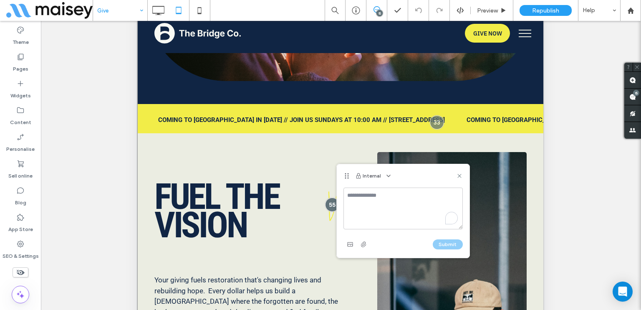
click at [352, 192] on textarea "To enrich screen reader interactions, please activate Accessibility in Grammarl…" at bounding box center [403, 208] width 119 height 42
click at [419, 212] on textarea "**********" at bounding box center [403, 208] width 119 height 42
type textarea "**********"
click at [453, 242] on button "Submit" at bounding box center [448, 244] width 30 height 10
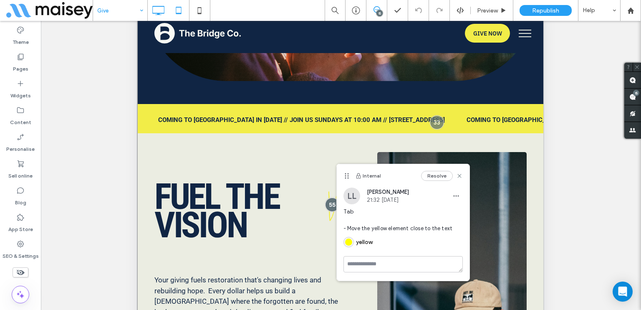
click at [162, 14] on icon at bounding box center [158, 10] width 17 height 17
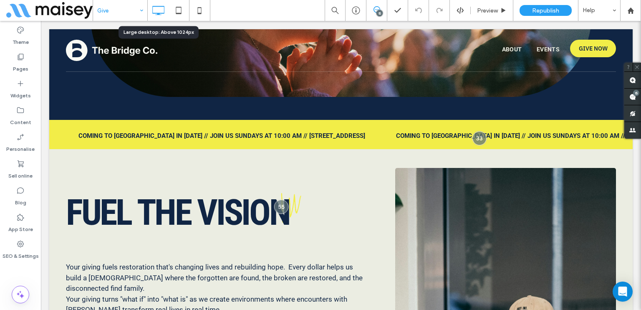
scroll to position [0, 0]
click at [182, 10] on icon at bounding box center [178, 10] width 17 height 17
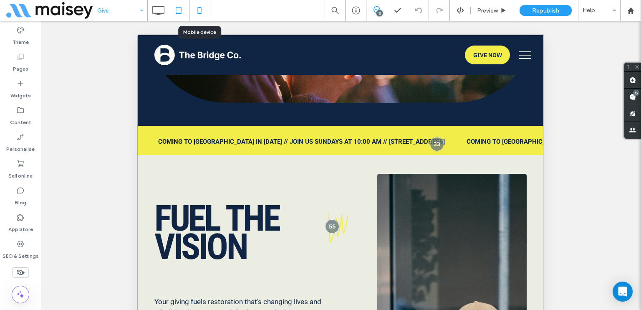
click at [197, 10] on icon at bounding box center [199, 10] width 17 height 17
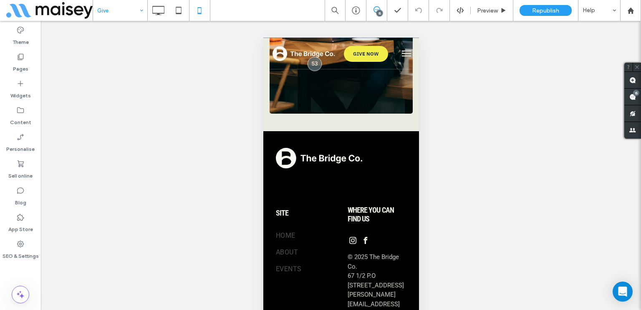
click at [136, 12] on div "Give" at bounding box center [120, 10] width 54 height 21
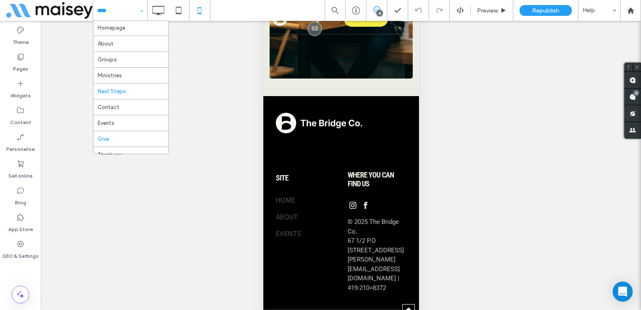
scroll to position [28, 0]
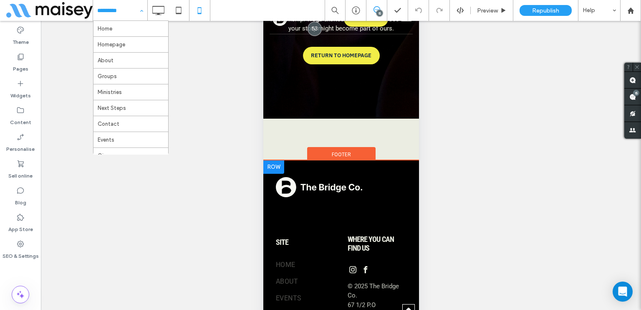
scroll to position [131, 0]
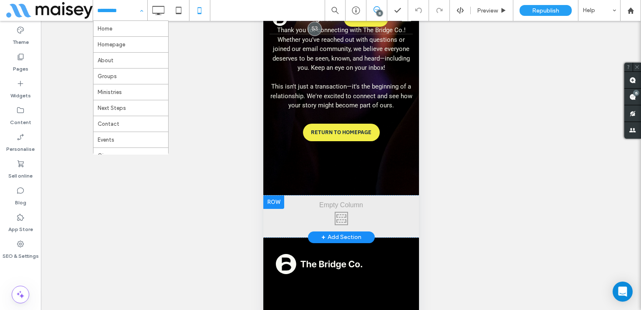
click at [273, 198] on div at bounding box center [273, 201] width 21 height 13
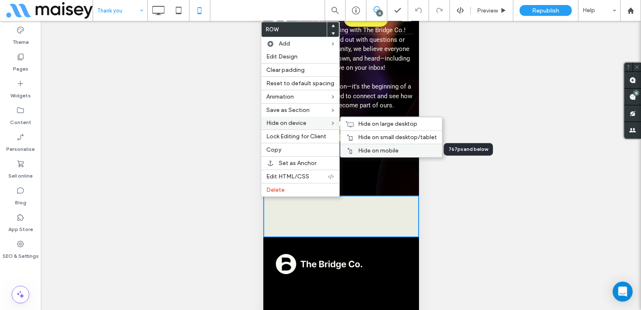
click at [360, 151] on span "Hide on mobile" at bounding box center [378, 150] width 40 height 7
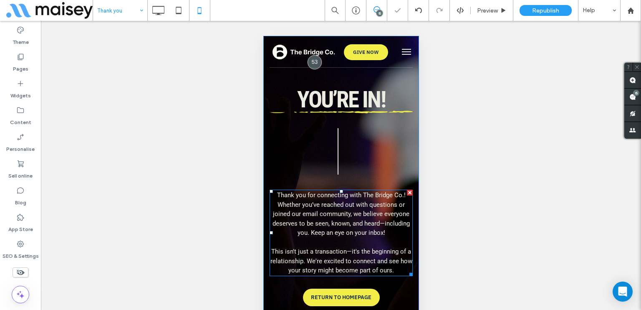
scroll to position [0, 0]
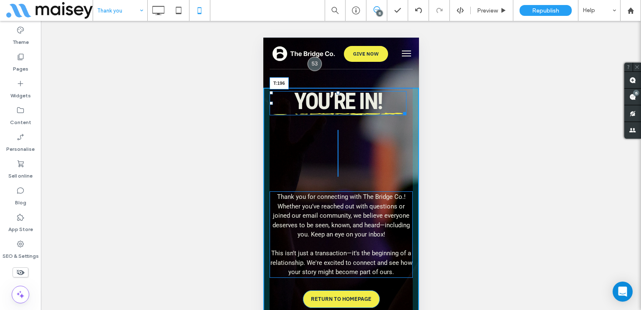
drag, startPoint x: 341, startPoint y: 98, endPoint x: 352, endPoint y: 165, distance: 67.8
click at [352, 115] on div "You’re In! T:196" at bounding box center [337, 103] width 137 height 24
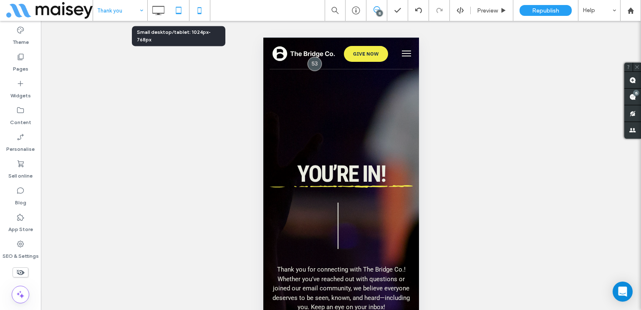
click at [176, 17] on icon at bounding box center [178, 10] width 17 height 17
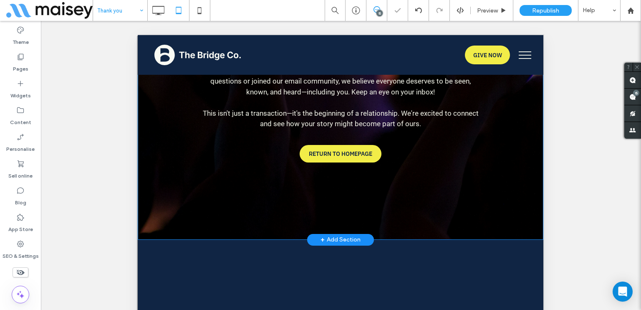
scroll to position [209, 0]
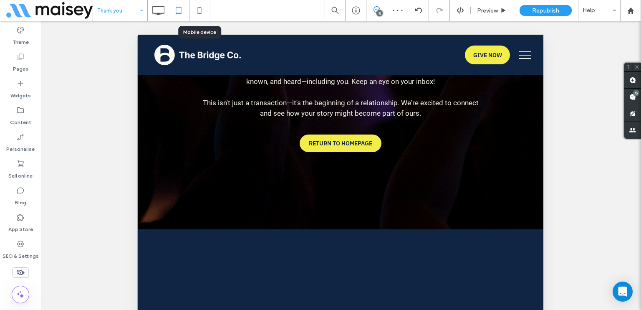
click at [200, 8] on icon at bounding box center [199, 10] width 17 height 17
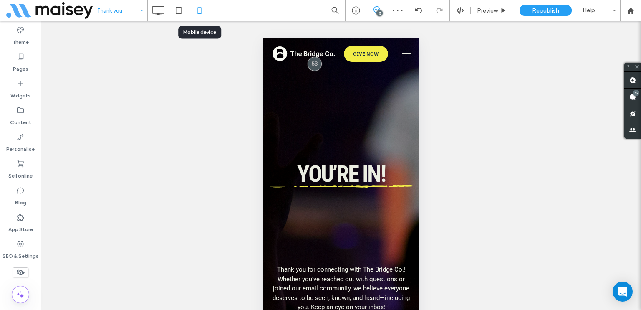
scroll to position [0, 0]
click at [631, 78] on use at bounding box center [632, 80] width 7 height 7
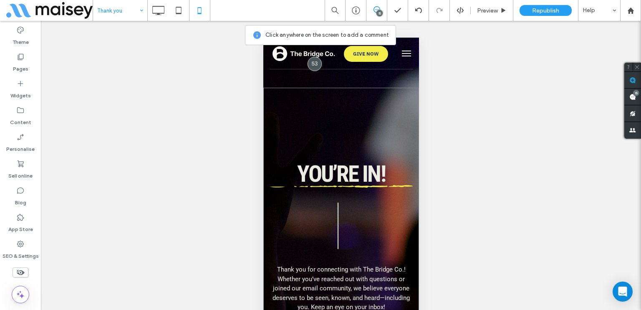
click at [344, 136] on div "You’re In! Thank you for connecting with The Bridge Co.! Whether you’ve reached…" at bounding box center [341, 236] width 156 height 297
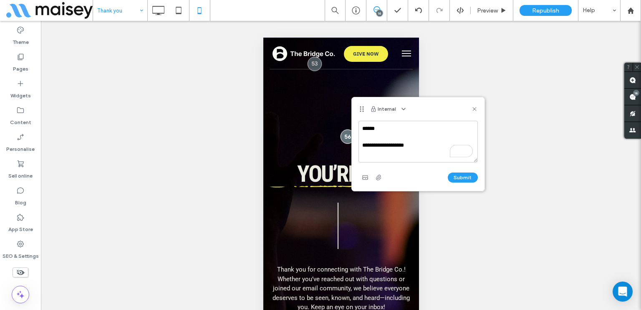
type textarea "**********"
click at [447, 175] on div "Submit" at bounding box center [418, 177] width 119 height 13
click at [452, 176] on button "Submit" at bounding box center [463, 177] width 30 height 10
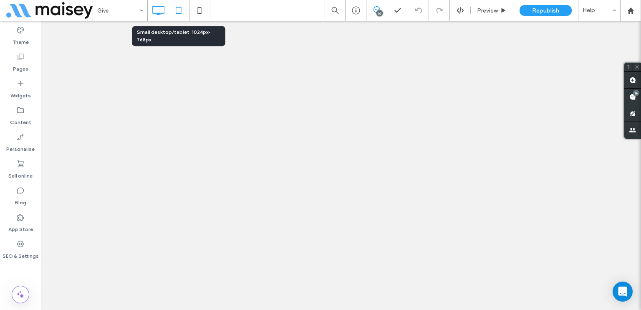
click at [181, 6] on icon at bounding box center [178, 10] width 17 height 17
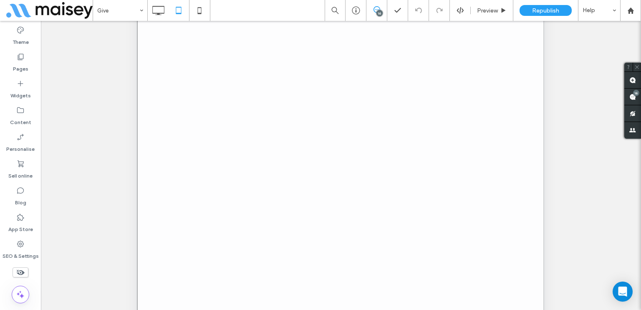
scroll to position [125, 0]
click at [201, 10] on use at bounding box center [199, 10] width 4 height 7
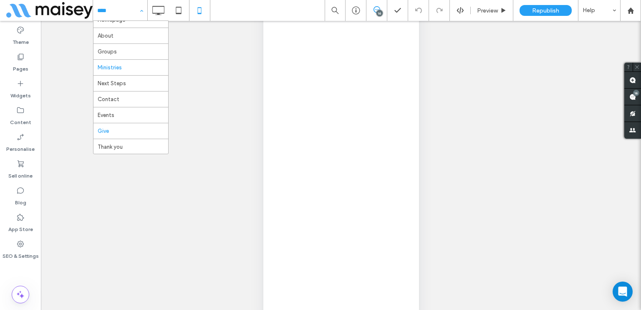
scroll to position [28, 0]
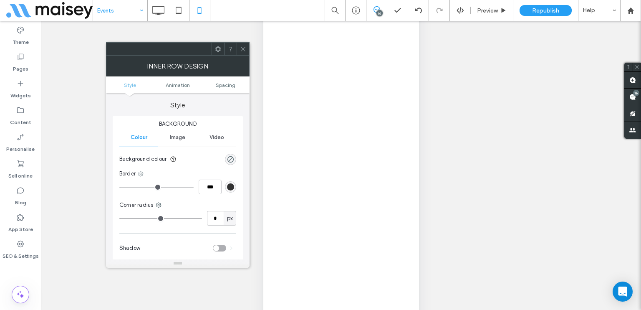
click at [141, 172] on icon at bounding box center [140, 173] width 7 height 7
click at [169, 222] on span "Bottom border" at bounding box center [173, 224] width 37 height 8
type input "*"
type input "***"
type input "*"
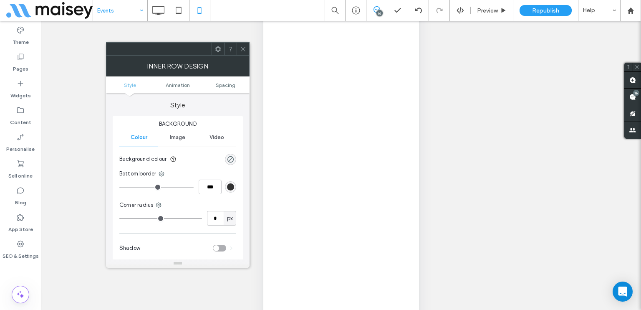
type input "***"
type input "*"
click at [129, 187] on input "range" at bounding box center [156, 187] width 74 height 1
click at [231, 187] on div "rgb(51, 51, 51)" at bounding box center [230, 186] width 7 height 7
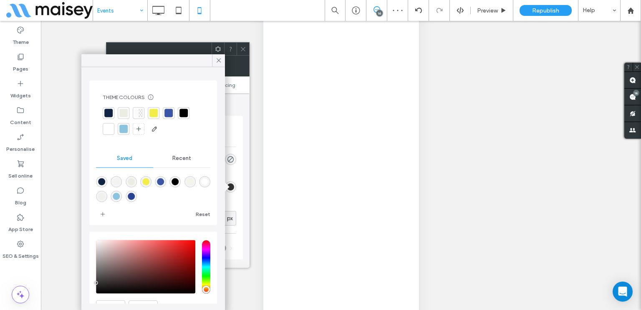
click at [122, 106] on div "Theme Colours Save time with Theme Colours Create a colour palette to instantly…" at bounding box center [153, 114] width 114 height 55
click at [124, 111] on div at bounding box center [123, 113] width 8 height 8
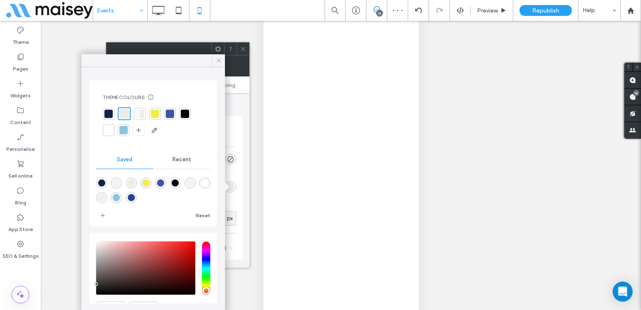
click at [217, 60] on icon at bounding box center [219, 61] width 8 height 8
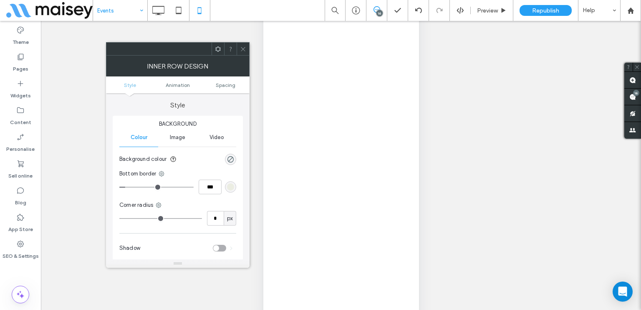
click at [240, 45] on div at bounding box center [243, 49] width 13 height 13
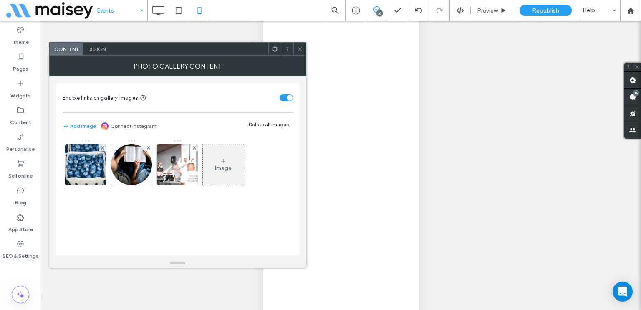
click at [298, 52] on span at bounding box center [300, 49] width 6 height 13
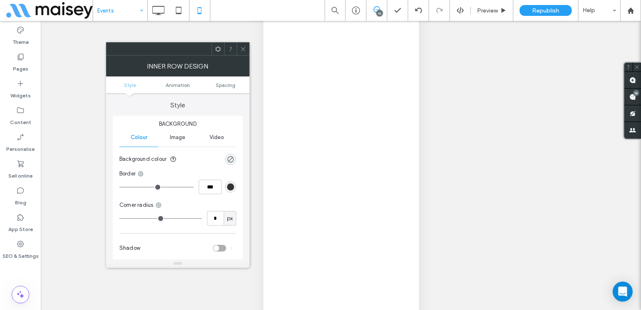
click at [137, 173] on div "Border" at bounding box center [177, 173] width 117 height 8
click at [140, 173] on icon at bounding box center [140, 173] width 7 height 7
click at [160, 210] on span "Top border" at bounding box center [169, 208] width 28 height 8
type input "*"
type input "***"
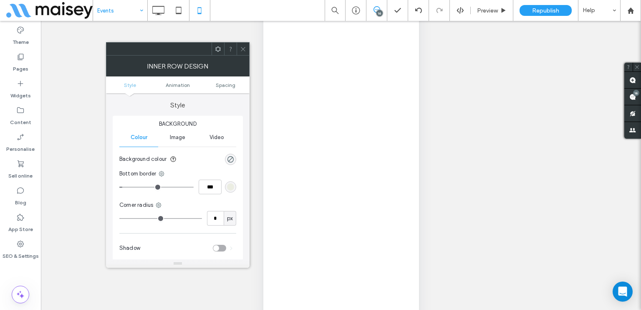
type input "*"
click at [124, 187] on input "range" at bounding box center [156, 187] width 74 height 1
click at [243, 53] on span at bounding box center [243, 49] width 6 height 13
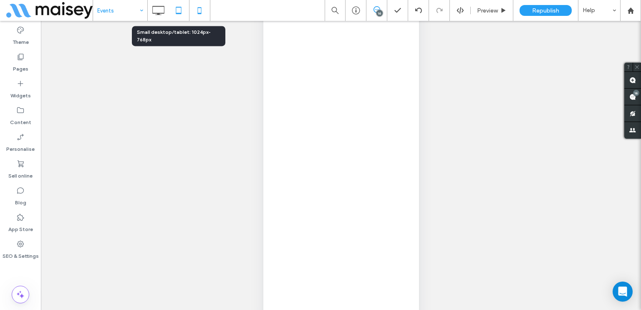
click at [177, 13] on use at bounding box center [178, 10] width 5 height 7
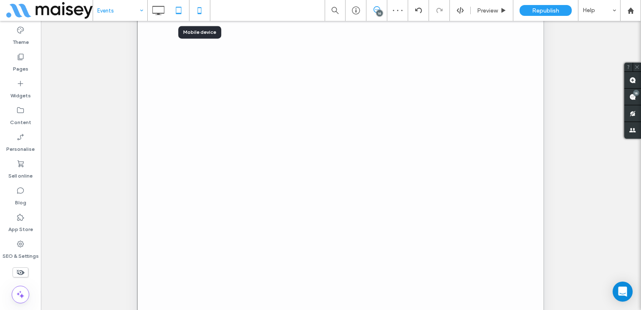
click at [195, 4] on icon at bounding box center [199, 10] width 17 height 17
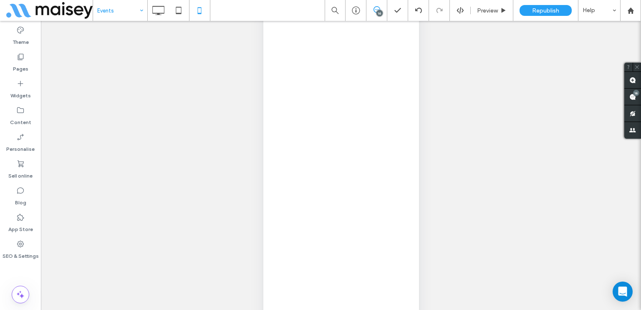
scroll to position [35, 0]
drag, startPoint x: 629, startPoint y: 83, endPoint x: 612, endPoint y: 87, distance: 17.2
click at [627, 83] on span at bounding box center [632, 80] width 17 height 16
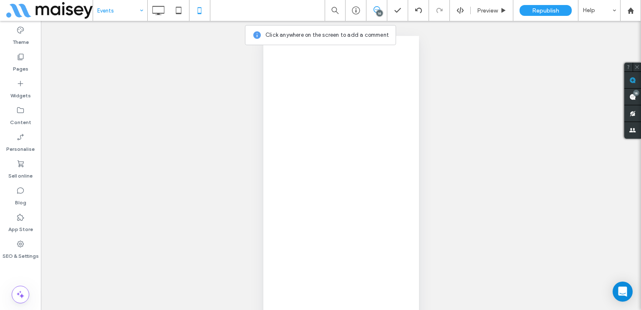
scroll to position [0, 0]
click at [486, 16] on div "Preview" at bounding box center [492, 10] width 43 height 21
click at [487, 14] on div "Preview" at bounding box center [492, 10] width 43 height 21
click at [503, 10] on use at bounding box center [504, 10] width 4 height 5
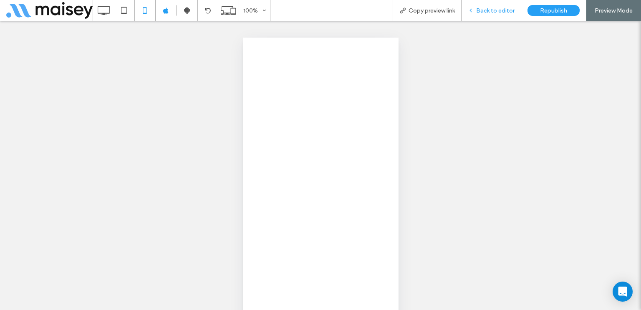
click at [474, 12] on icon at bounding box center [471, 11] width 6 height 6
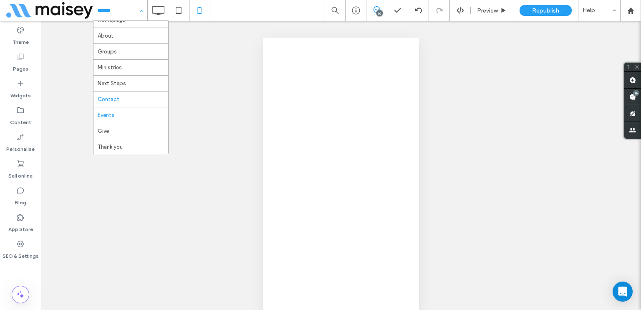
scroll to position [28, 0]
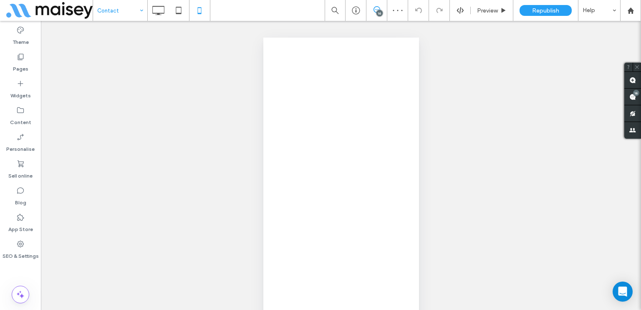
click at [99, 8] on input at bounding box center [118, 10] width 42 height 21
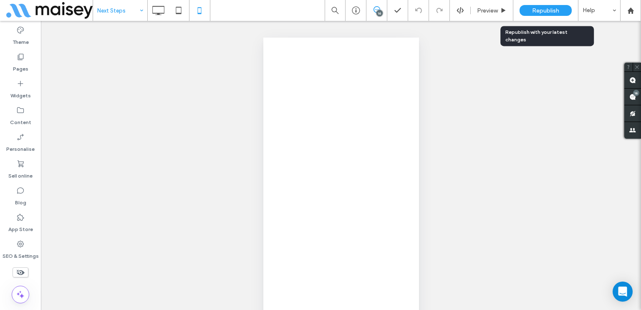
click at [539, 8] on span "Republish" at bounding box center [545, 10] width 27 height 7
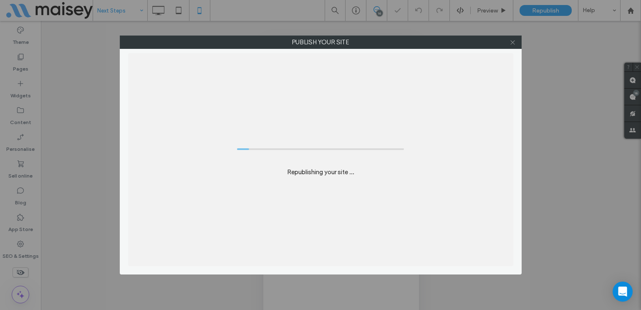
click at [510, 43] on icon at bounding box center [513, 42] width 6 height 6
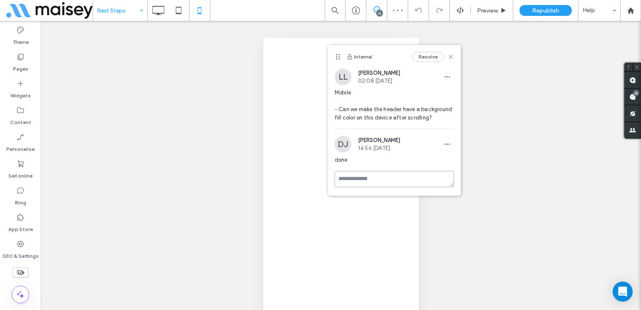
click at [391, 180] on textarea at bounding box center [394, 179] width 119 height 16
click at [416, 178] on div "Internal Resolve LL Lynneth Legaspi 02:08 Aug 15 2025 Mobile - Can we make the …" at bounding box center [394, 120] width 133 height 150
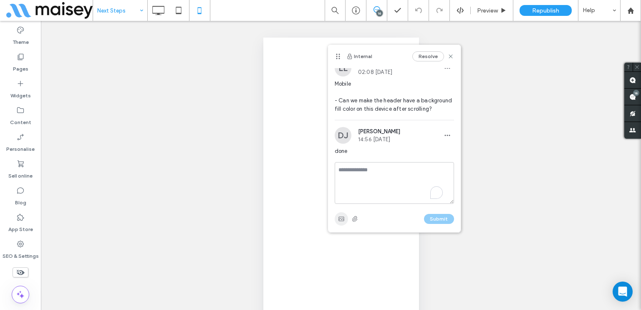
click at [343, 219] on use "button" at bounding box center [340, 219] width 5 height 4
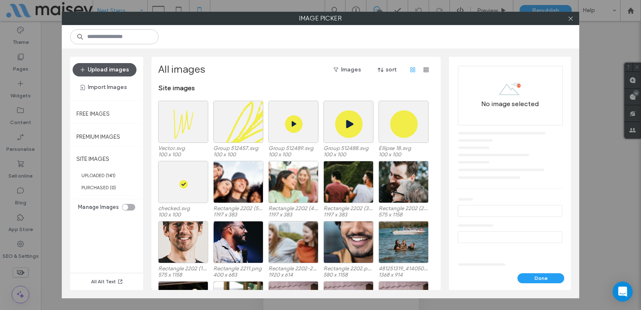
click at [124, 72] on button "Upload images" at bounding box center [105, 69] width 64 height 13
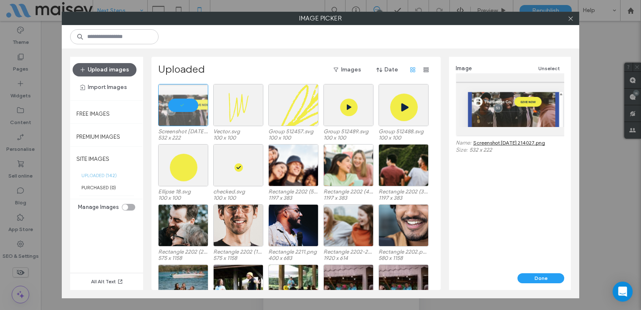
drag, startPoint x: 556, startPoint y: 275, endPoint x: 551, endPoint y: 263, distance: 12.4
click at [556, 275] on button "Done" at bounding box center [541, 278] width 47 height 10
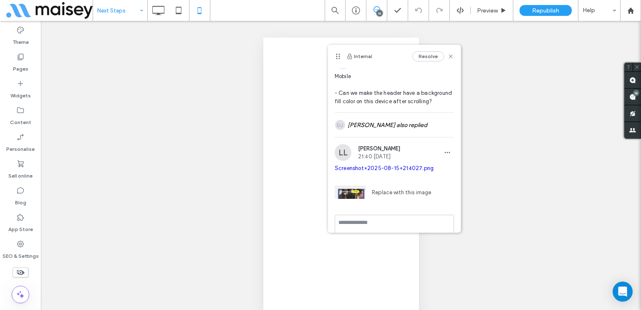
scroll to position [56, 0]
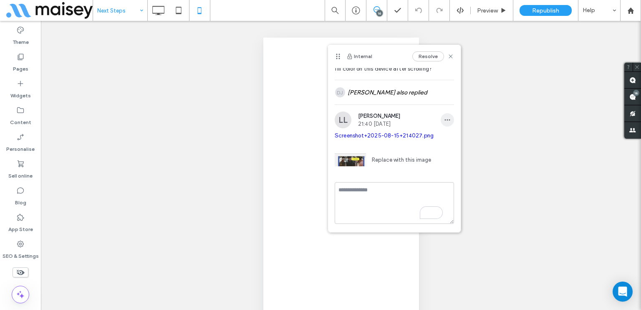
click at [441, 120] on span "button" at bounding box center [447, 119] width 13 height 13
click at [449, 139] on span "Edit" at bounding box center [447, 142] width 11 height 8
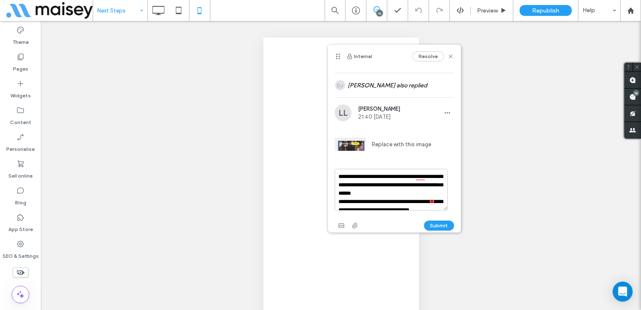
scroll to position [63, 0]
type textarea "**********"
click at [429, 227] on button "Submit" at bounding box center [439, 225] width 30 height 10
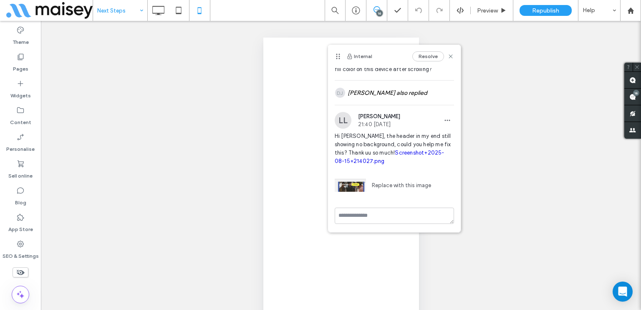
scroll to position [56, 0]
click at [445, 60] on div "Resolve" at bounding box center [433, 56] width 42 height 10
click at [449, 56] on use at bounding box center [451, 56] width 4 height 4
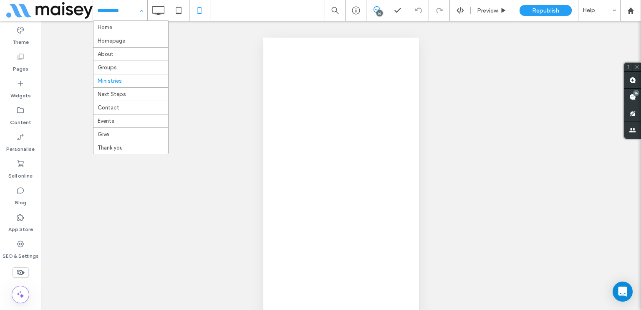
click at [104, 19] on input at bounding box center [118, 10] width 42 height 21
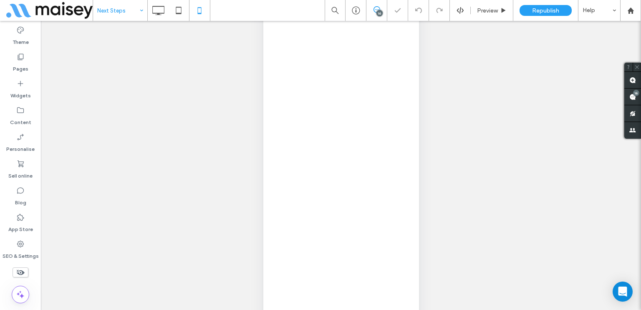
scroll to position [35, 0]
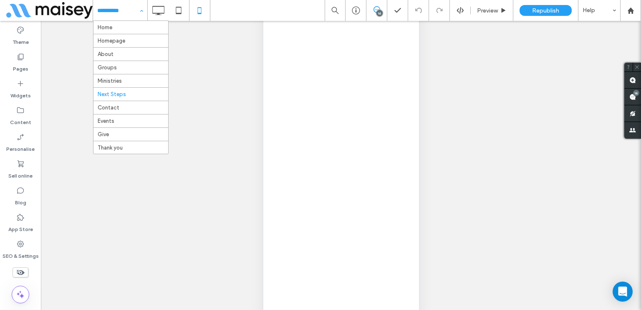
click at [99, 8] on input at bounding box center [118, 10] width 42 height 21
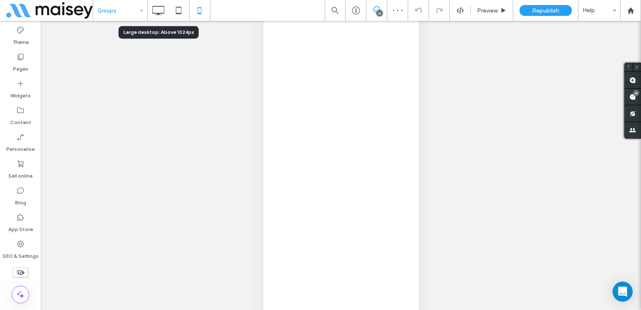
click at [117, 2] on input at bounding box center [118, 10] width 42 height 21
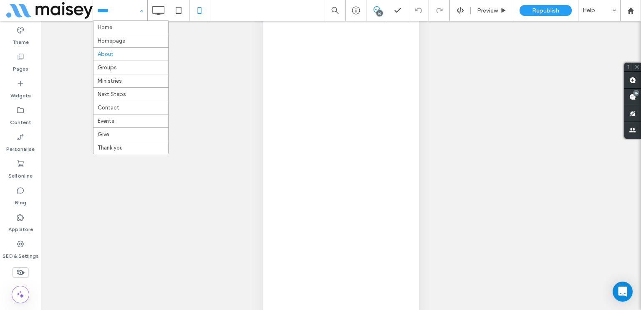
click at [136, 4] on div "Home Homepage About Groups Ministries Next Steps Contact Events Give Thank you" at bounding box center [120, 10] width 54 height 21
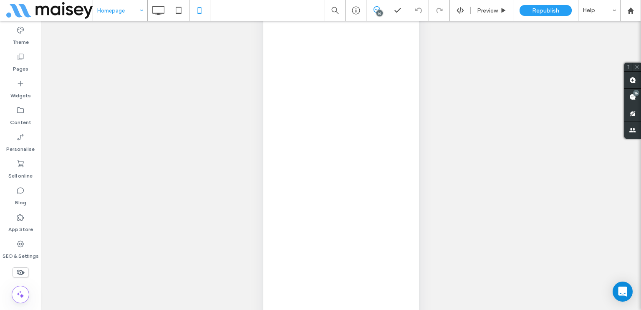
click at [138, 10] on div "Homepage" at bounding box center [120, 10] width 54 height 21
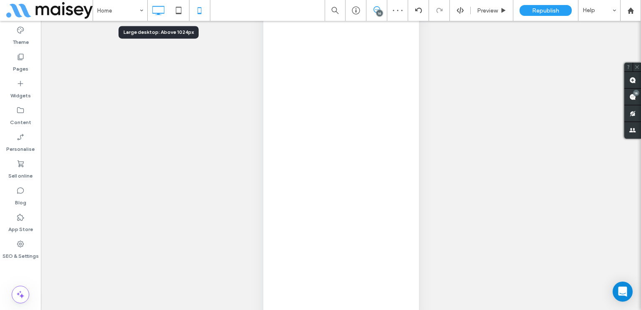
click at [163, 13] on use at bounding box center [158, 10] width 12 height 9
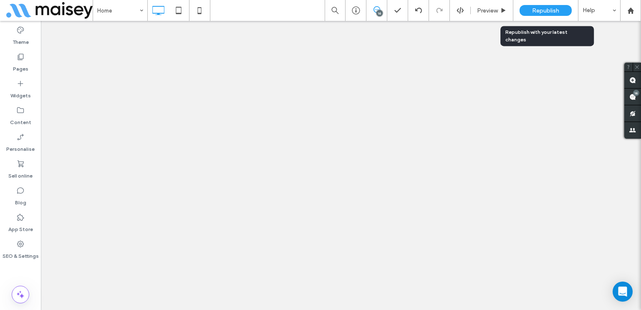
click at [553, 10] on span "Republish" at bounding box center [545, 10] width 27 height 7
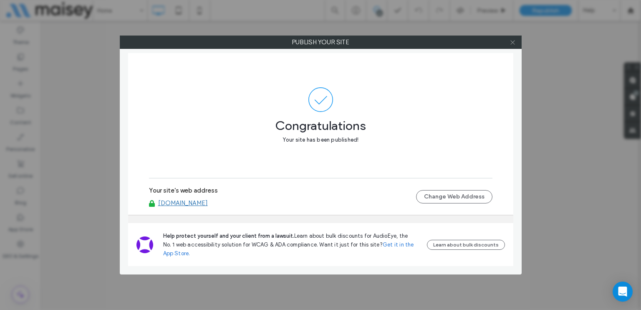
click at [516, 42] on icon at bounding box center [513, 42] width 6 height 6
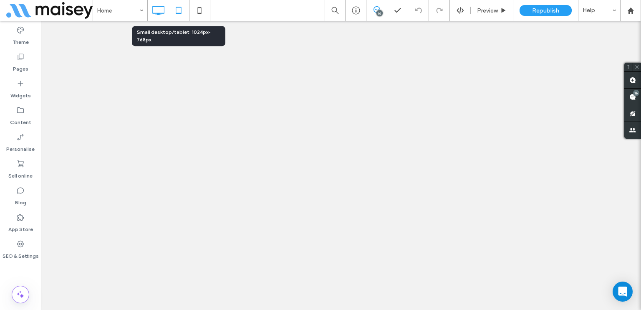
click at [182, 3] on icon at bounding box center [178, 10] width 17 height 17
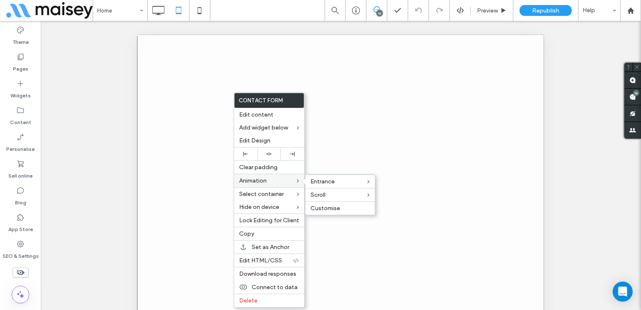
scroll to position [167, 0]
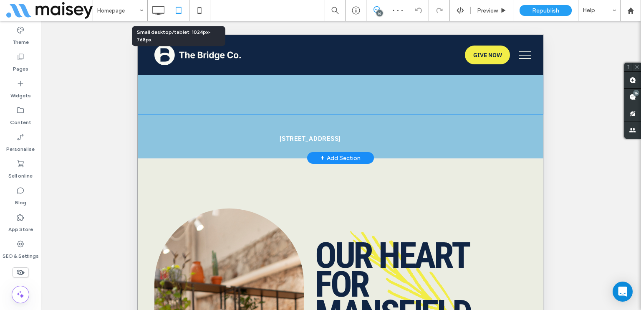
scroll to position [710, 0]
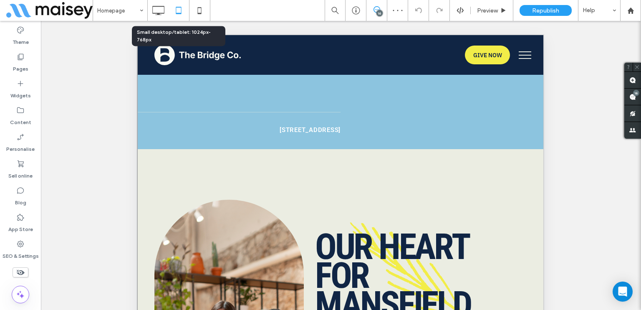
drag, startPoint x: 641, startPoint y: 81, endPoint x: 609, endPoint y: 88, distance: 32.4
click at [641, 81] on span at bounding box center [632, 80] width 17 height 16
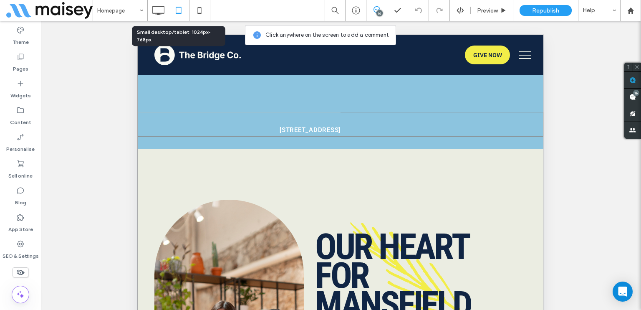
click at [485, 123] on div "Join us Sundays at 10:00 AM Click To Paste [STREET_ADDRESS] Click To Paste" at bounding box center [341, 124] width 406 height 25
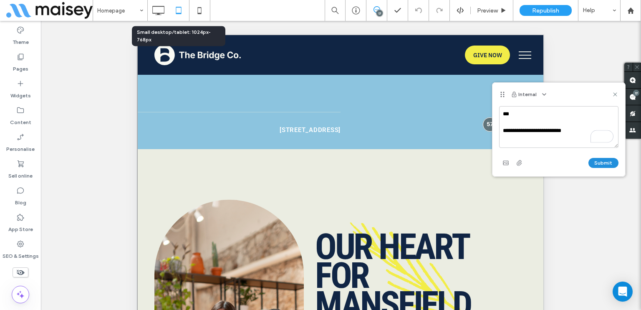
type textarea "**********"
click at [594, 159] on button "Submit" at bounding box center [604, 163] width 30 height 10
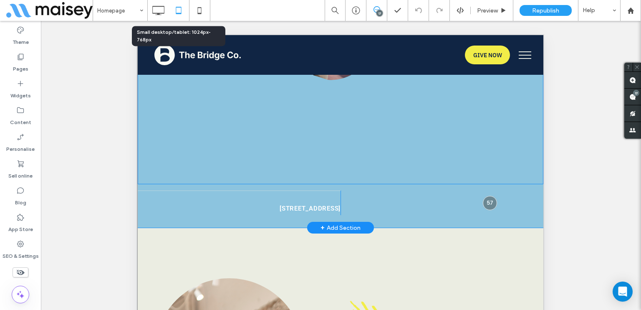
scroll to position [626, 0]
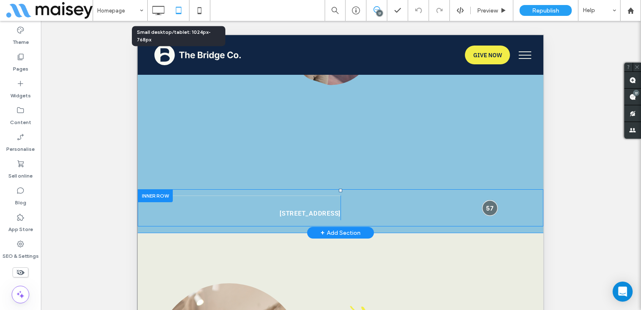
click at [485, 202] on div at bounding box center [489, 207] width 15 height 15
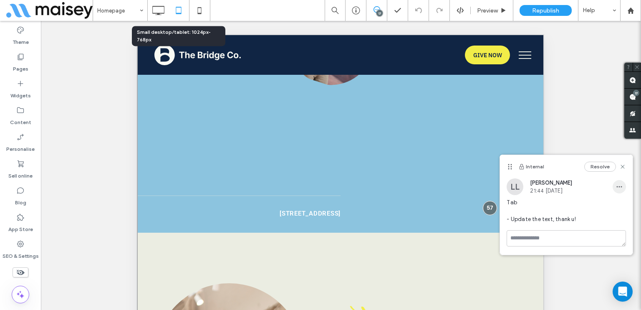
click at [615, 190] on span "button" at bounding box center [619, 186] width 13 height 13
click at [615, 207] on div "Edit" at bounding box center [589, 208] width 74 height 16
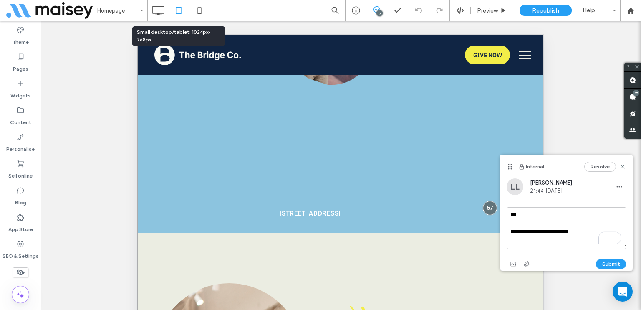
click at [522, 231] on textarea "**********" at bounding box center [566, 228] width 119 height 42
click at [539, 228] on textarea "**********" at bounding box center [566, 228] width 119 height 42
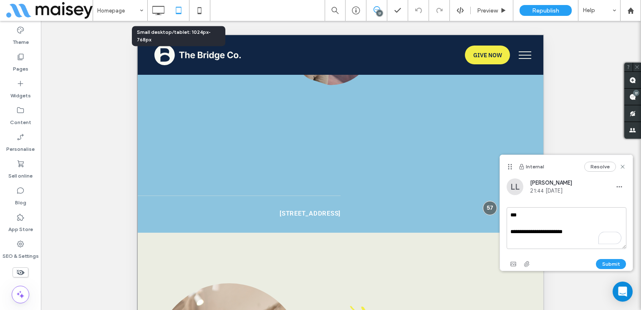
click at [539, 228] on textarea "**********" at bounding box center [566, 228] width 119 height 42
type textarea "**********"
click at [608, 264] on button "Submit" at bounding box center [611, 264] width 30 height 10
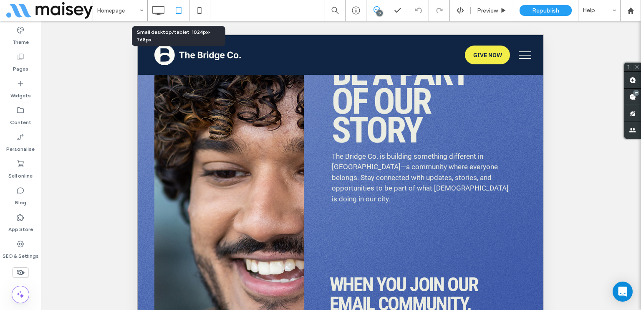
scroll to position [4312, 0]
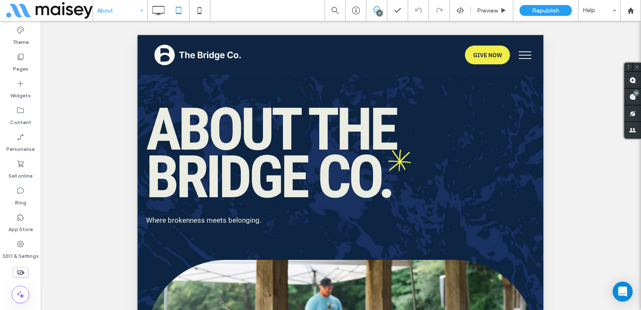
click at [116, 11] on input at bounding box center [118, 10] width 42 height 21
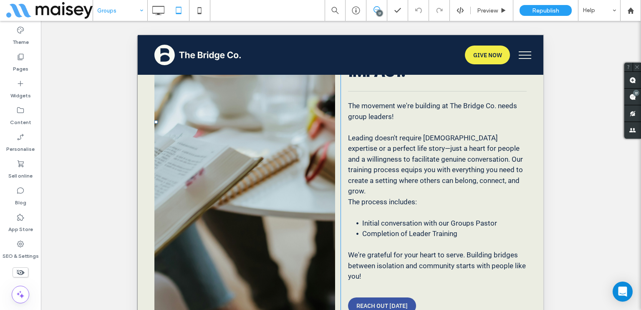
scroll to position [4355, 0]
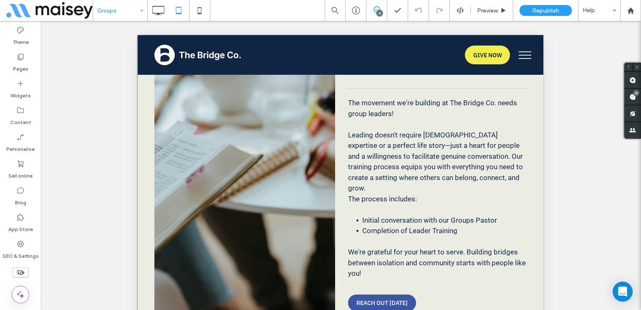
click at [124, 13] on input at bounding box center [118, 10] width 42 height 21
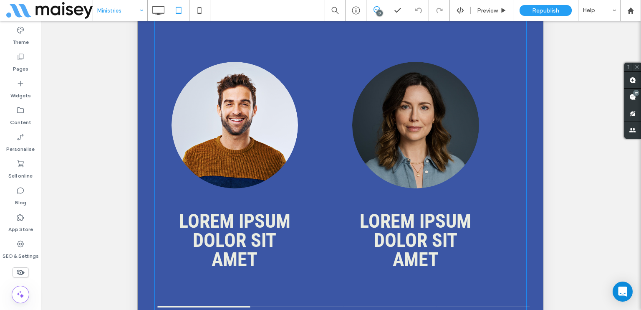
scroll to position [1544, 0]
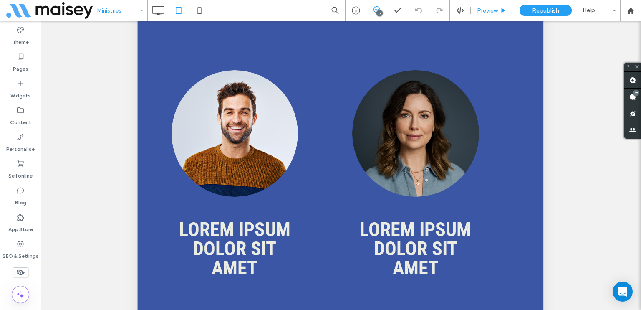
click at [491, 8] on span "Preview" at bounding box center [487, 10] width 21 height 7
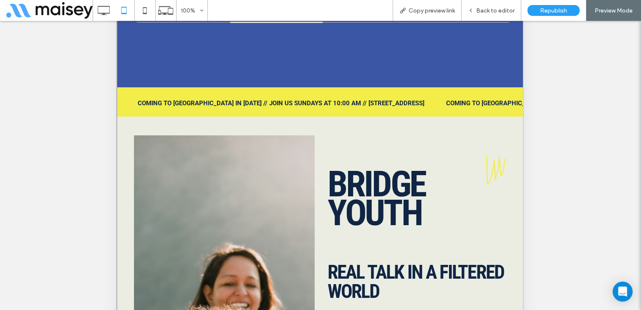
scroll to position [1836, 0]
click at [506, 6] on div "Back to editor" at bounding box center [492, 10] width 60 height 21
click at [505, 13] on div "Back to editor" at bounding box center [492, 10] width 60 height 21
click at [485, 10] on span "Back to editor" at bounding box center [495, 10] width 38 height 7
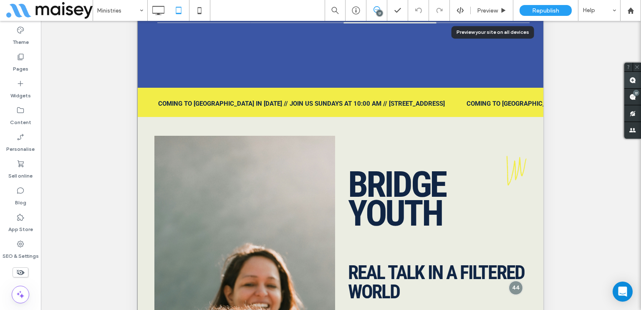
click at [636, 77] on use at bounding box center [632, 80] width 7 height 7
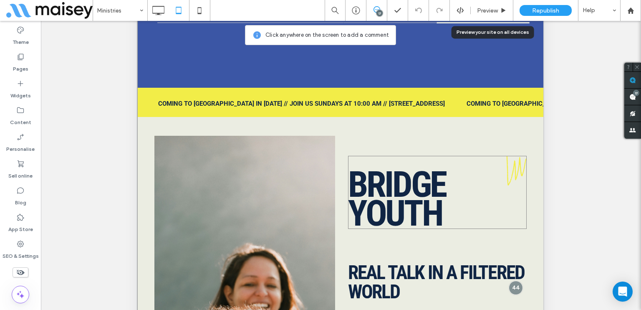
click at [496, 176] on h2 "Bridge Youth" at bounding box center [437, 199] width 179 height 58
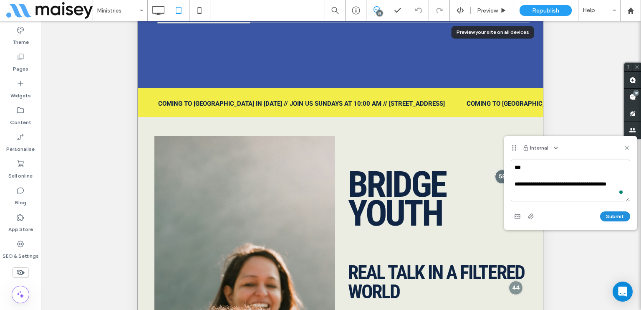
type textarea "**********"
click at [610, 213] on button "Submit" at bounding box center [615, 216] width 30 height 10
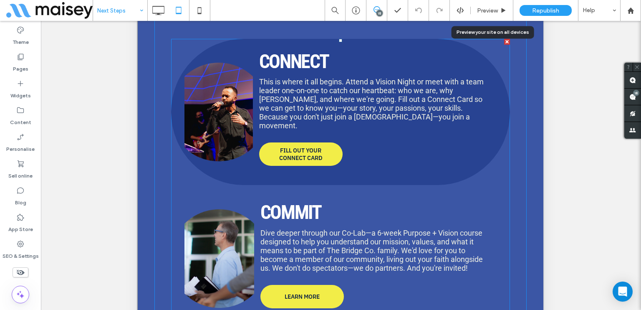
scroll to position [793, 0]
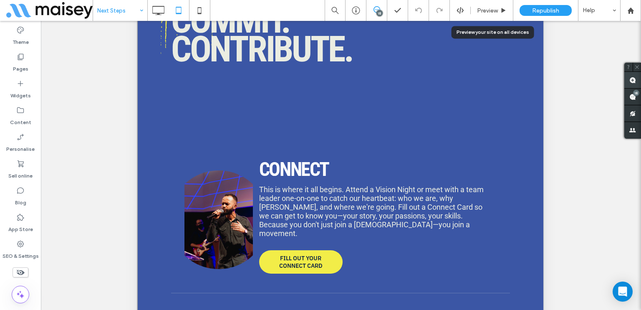
click at [630, 81] on use at bounding box center [632, 80] width 7 height 7
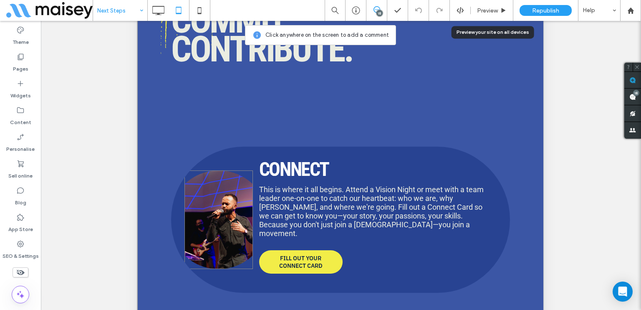
click at [198, 205] on link at bounding box center [218, 219] width 68 height 99
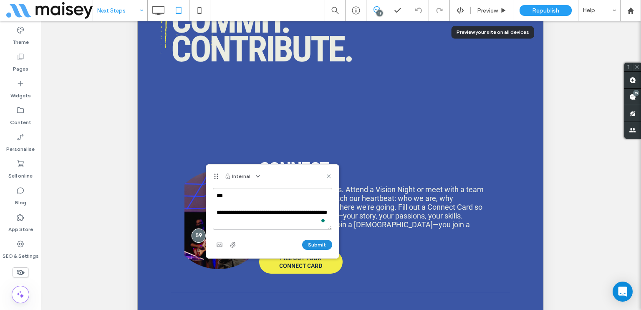
type textarea "**********"
click at [309, 240] on button "Submit" at bounding box center [317, 245] width 30 height 10
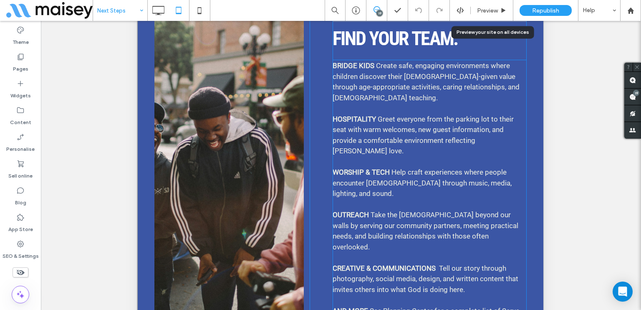
scroll to position [4291, 0]
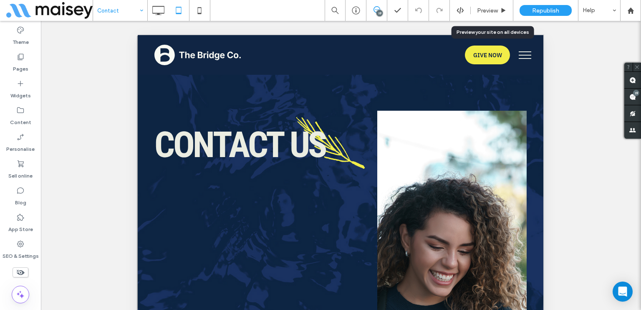
click at [130, 10] on input at bounding box center [118, 10] width 42 height 21
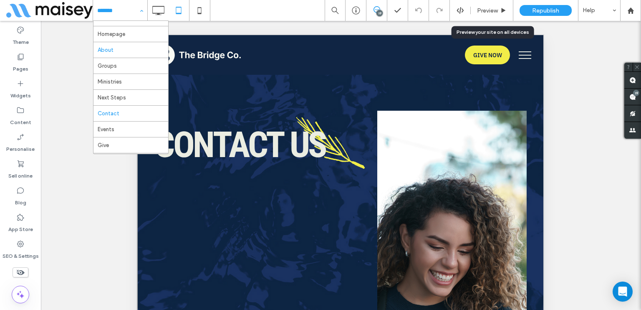
scroll to position [28, 0]
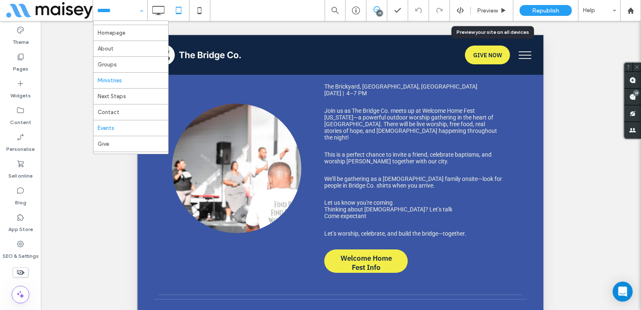
scroll to position [28, 0]
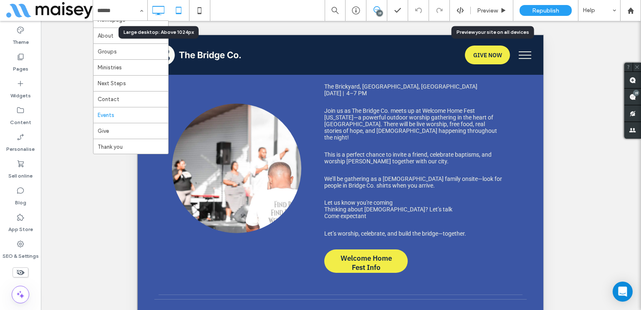
click at [164, 15] on icon at bounding box center [158, 10] width 17 height 17
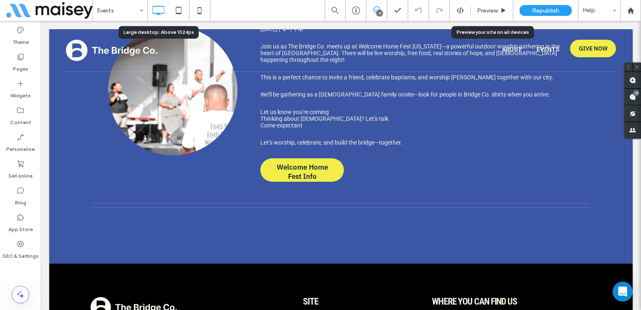
scroll to position [1023, 0]
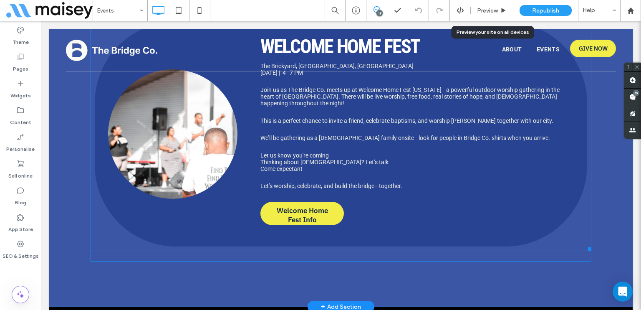
click at [358, 217] on span "WELCOME HOME FEST The Brickyard, [GEOGRAPHIC_DATA], [GEOGRAPHIC_DATA] [DATE] | …" at bounding box center [414, 134] width 320 height 200
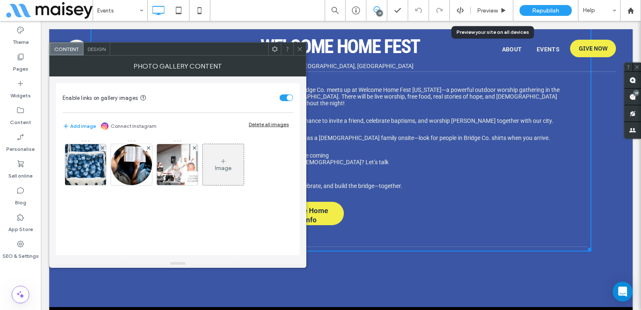
click at [94, 53] on div "Design" at bounding box center [96, 49] width 27 height 13
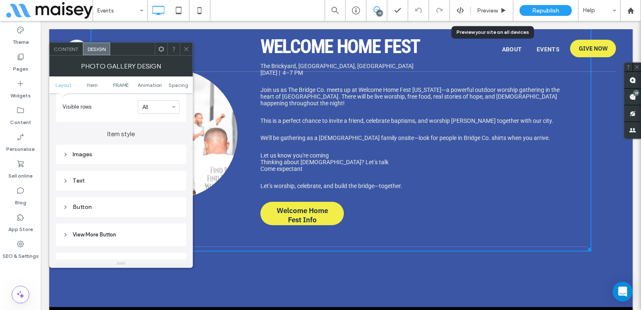
scroll to position [292, 0]
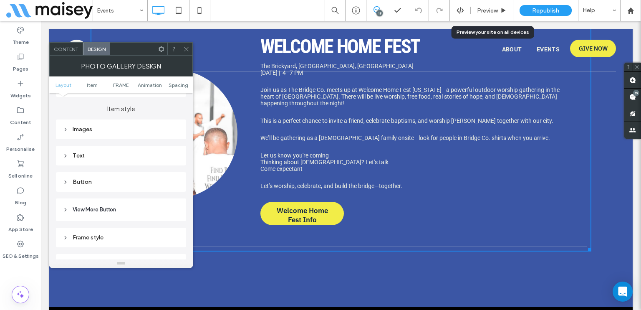
click at [97, 179] on div "Button" at bounding box center [121, 181] width 117 height 7
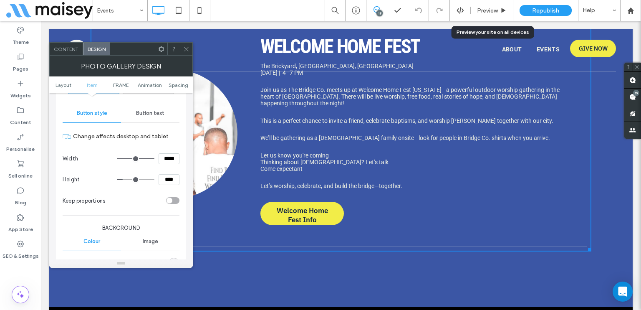
scroll to position [417, 0]
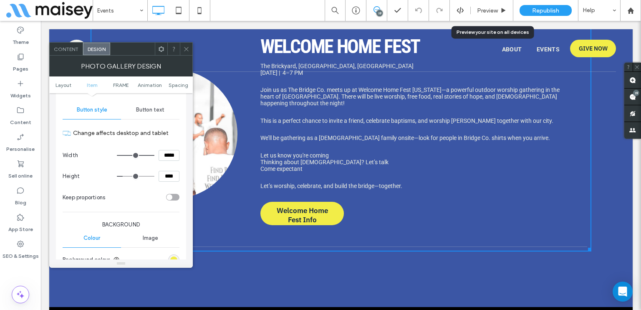
type input "**"
type input "****"
type input "**"
type input "****"
type input "**"
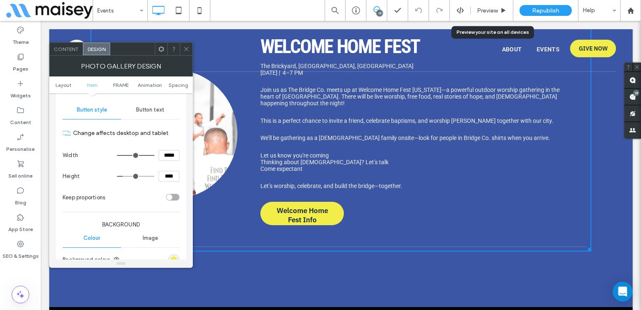
type input "****"
type input "**"
type input "****"
click at [126, 177] on input "range" at bounding box center [136, 176] width 38 height 1
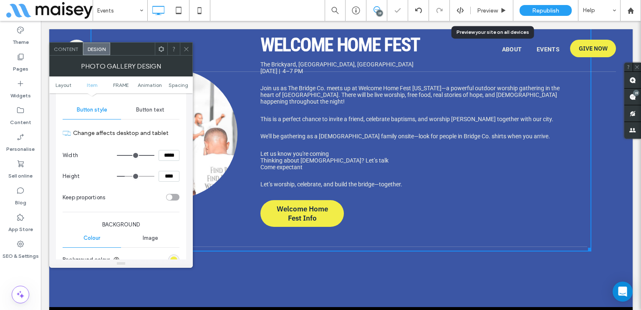
type input "**"
type input "****"
type input "**"
type input "****"
type input "**"
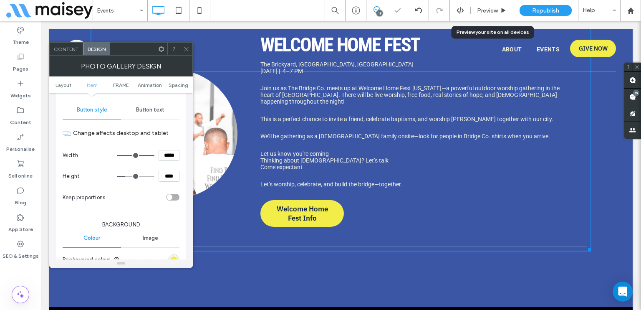
type input "****"
type input "**"
type input "****"
type input "**"
type input "****"
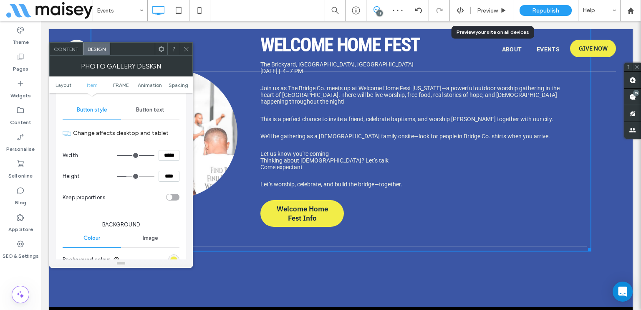
click at [128, 177] on input "range" at bounding box center [136, 176] width 38 height 1
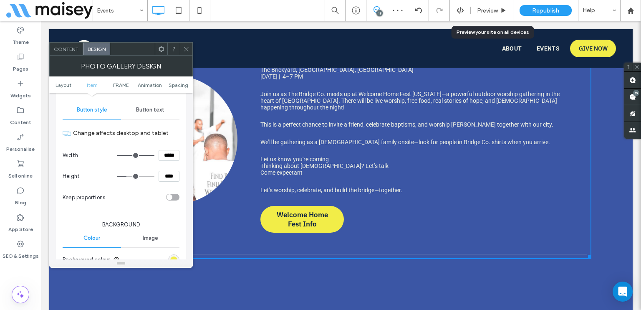
scroll to position [1031, 0]
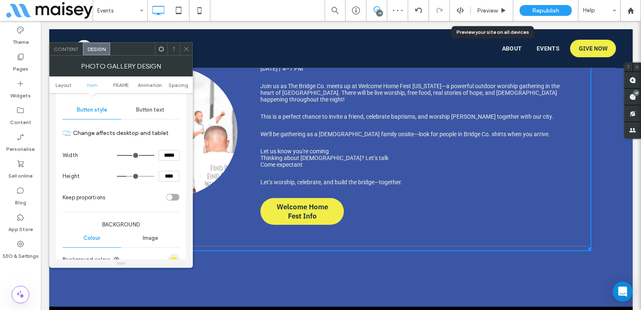
type input "**"
type input "****"
type input "**"
type input "****"
type input "**"
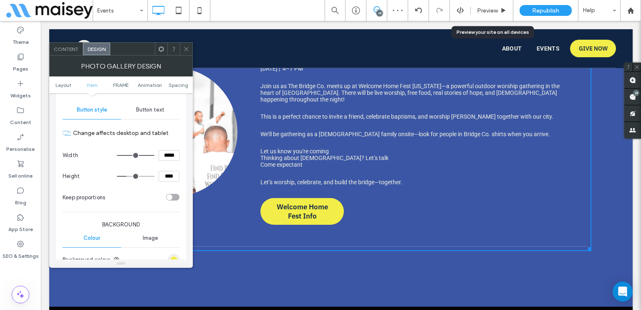
type input "****"
type input "**"
type input "****"
click at [129, 176] on input "range" at bounding box center [136, 176] width 38 height 1
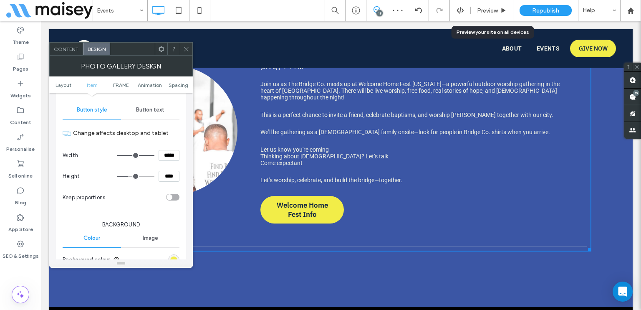
type input "**"
type input "****"
type input "**"
type input "****"
type input "**"
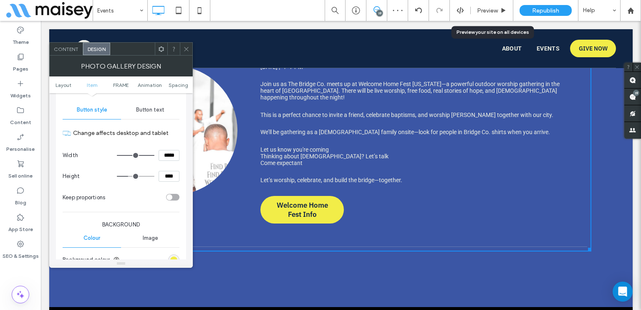
type input "****"
type input "**"
type input "****"
type input "**"
type input "****"
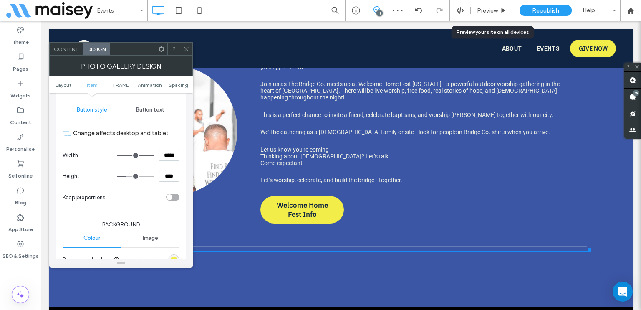
click at [128, 176] on input "range" at bounding box center [136, 176] width 38 height 1
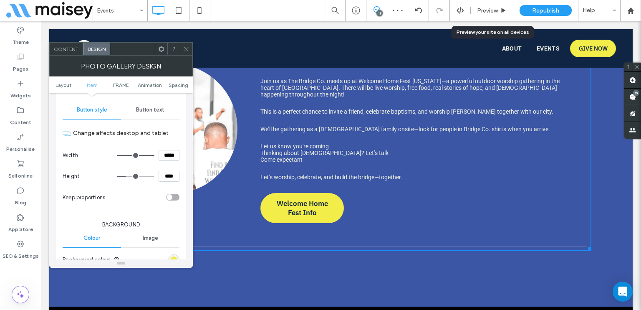
type input "**"
type input "****"
type input "**"
type input "****"
type input "**"
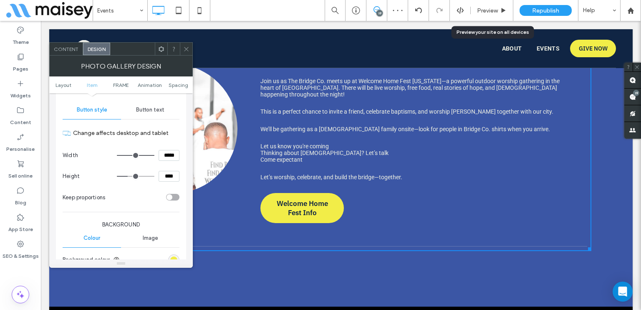
click at [129, 176] on input "range" at bounding box center [136, 176] width 38 height 1
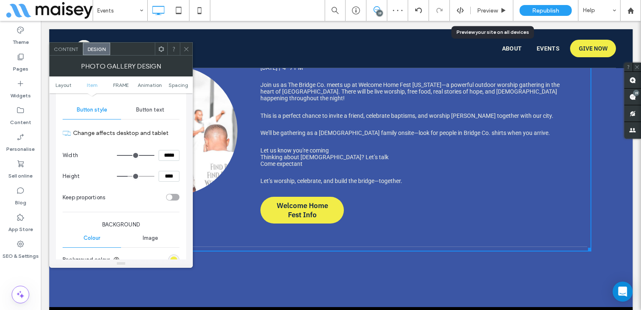
click at [187, 50] on icon at bounding box center [186, 49] width 6 height 6
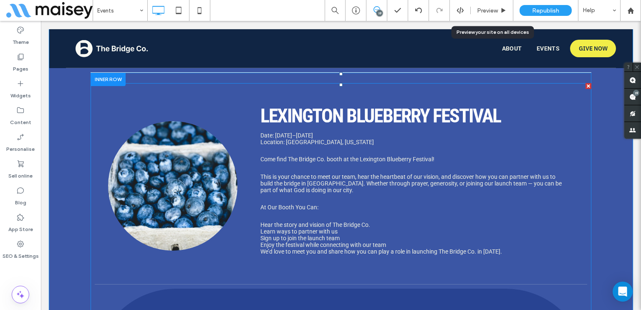
scroll to position [496, 0]
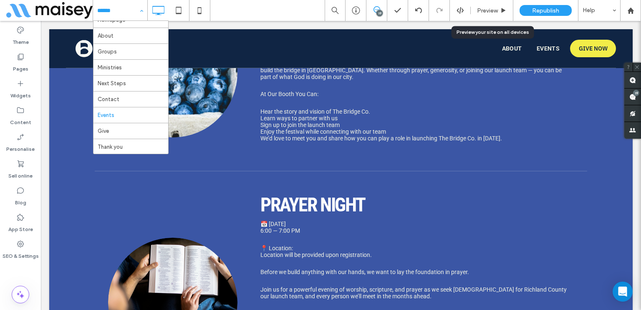
scroll to position [28, 0]
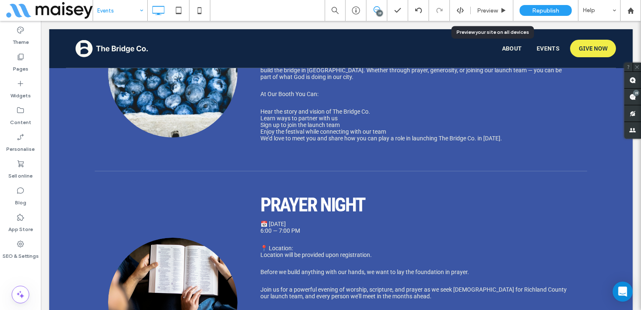
click at [132, 12] on input at bounding box center [118, 10] width 42 height 21
click at [183, 10] on icon at bounding box center [178, 10] width 17 height 17
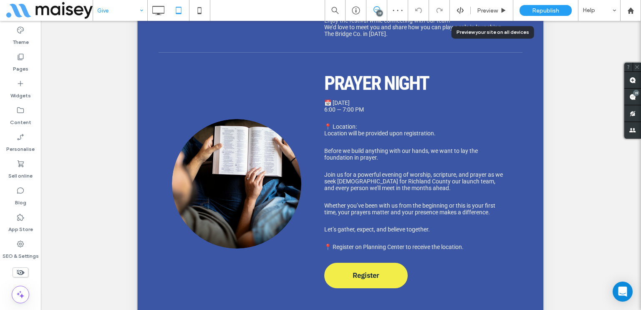
scroll to position [272, 0]
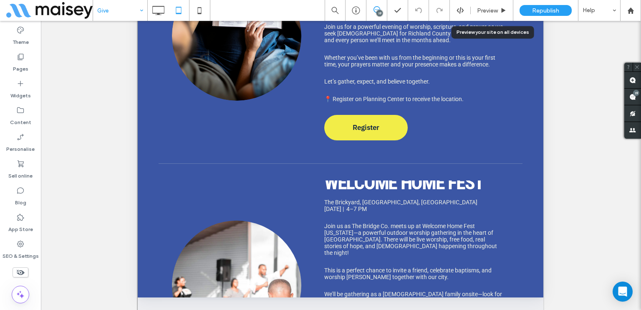
click at [103, 8] on input at bounding box center [118, 10] width 42 height 21
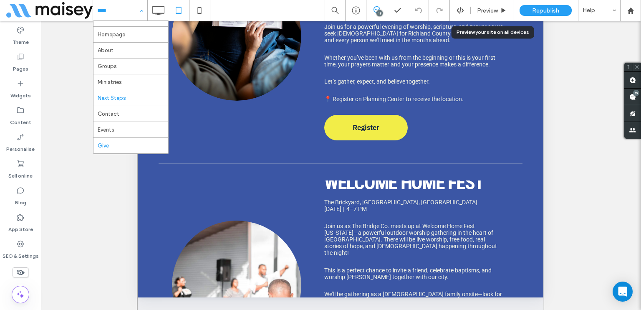
scroll to position [28, 0]
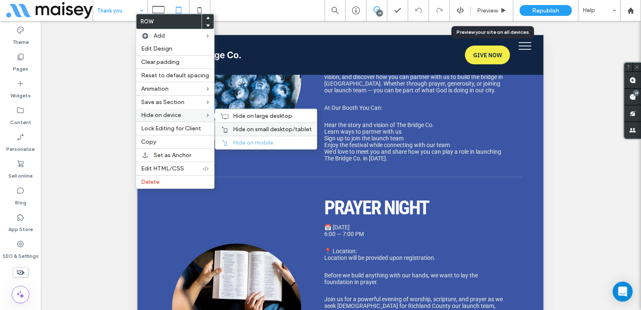
click at [258, 123] on div "Hide on small desktop/tablet" at bounding box center [265, 128] width 101 height 13
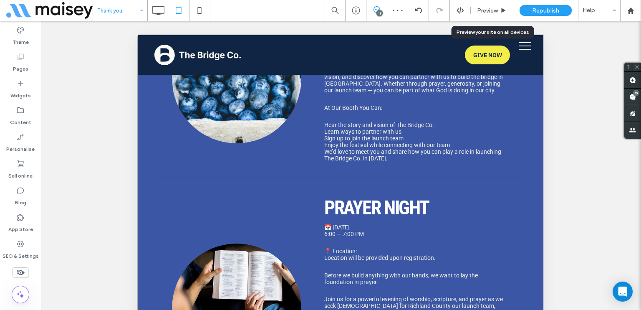
click at [156, 15] on icon at bounding box center [158, 10] width 17 height 17
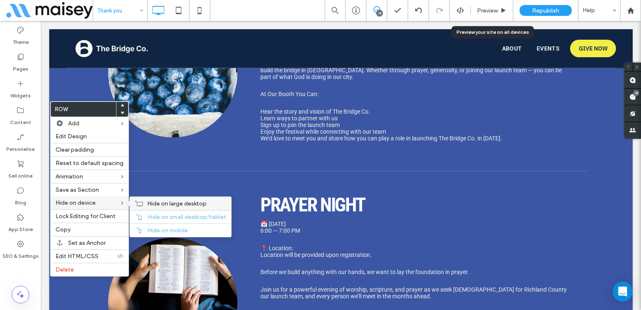
click at [172, 200] on span "Hide on large desktop" at bounding box center [176, 203] width 59 height 7
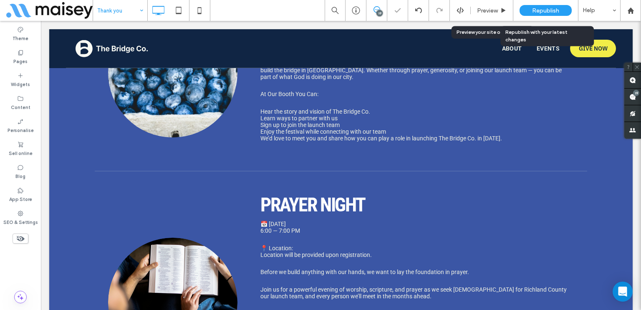
click at [530, 11] on div "Republish" at bounding box center [546, 10] width 52 height 11
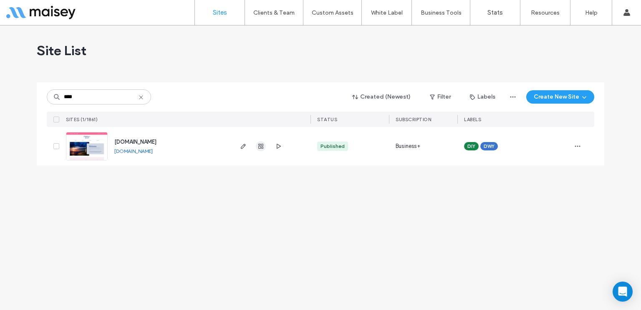
type input "****"
click at [258, 143] on icon "button" at bounding box center [261, 146] width 7 height 7
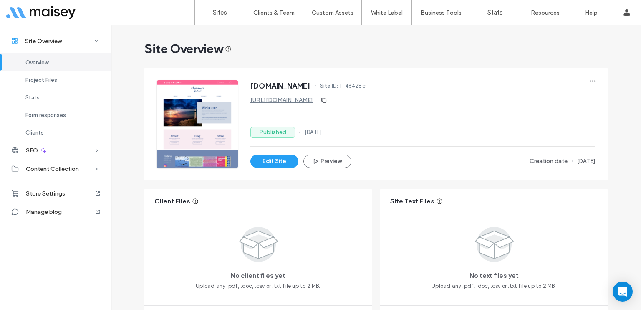
click at [366, 86] on span "ff46428c" at bounding box center [353, 86] width 26 height 8
copy span "ff46428c"
